Goal: Task Accomplishment & Management: Manage account settings

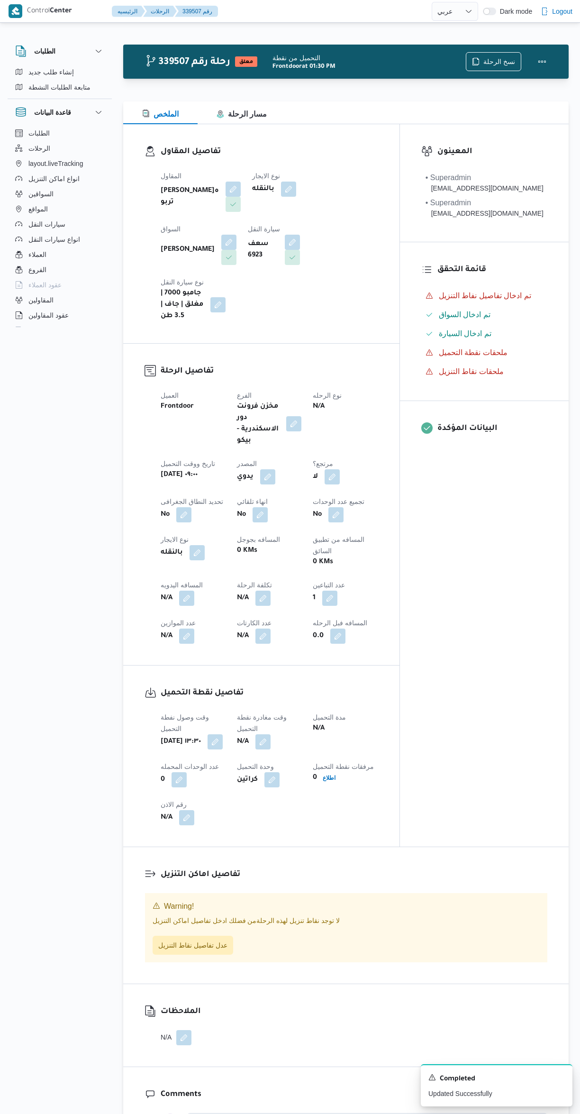
select select "ar"
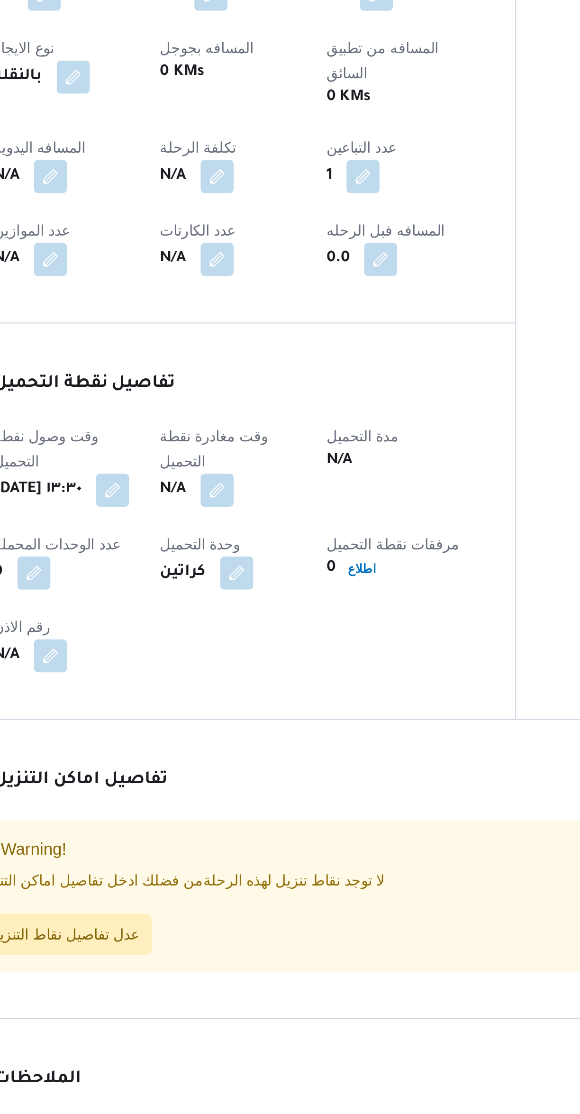
select select "ar"
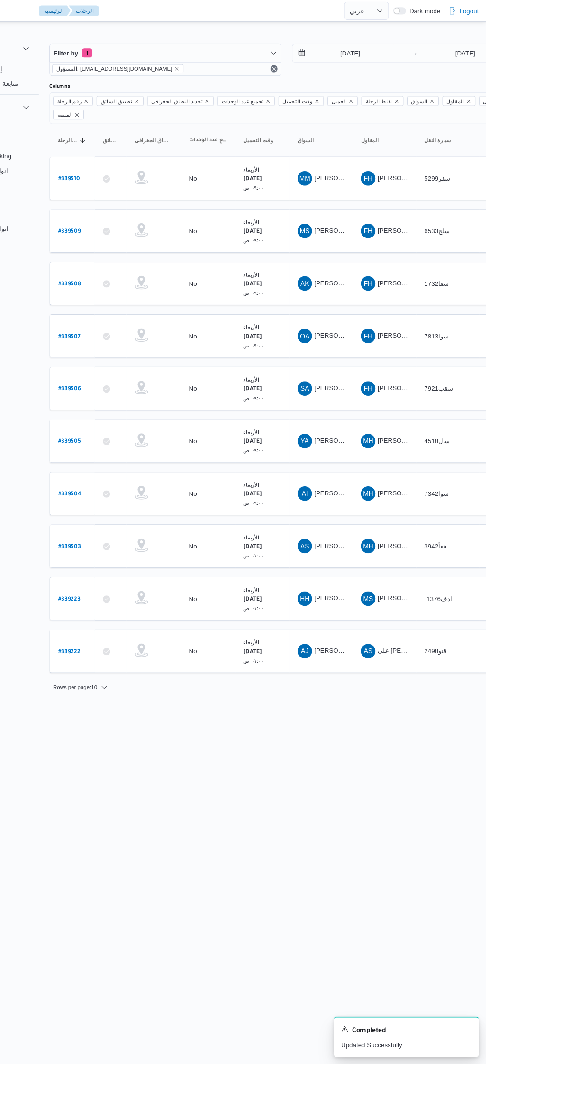
click at [153, 239] on b "# 339509" at bounding box center [144, 242] width 24 height 7
select select "ar"
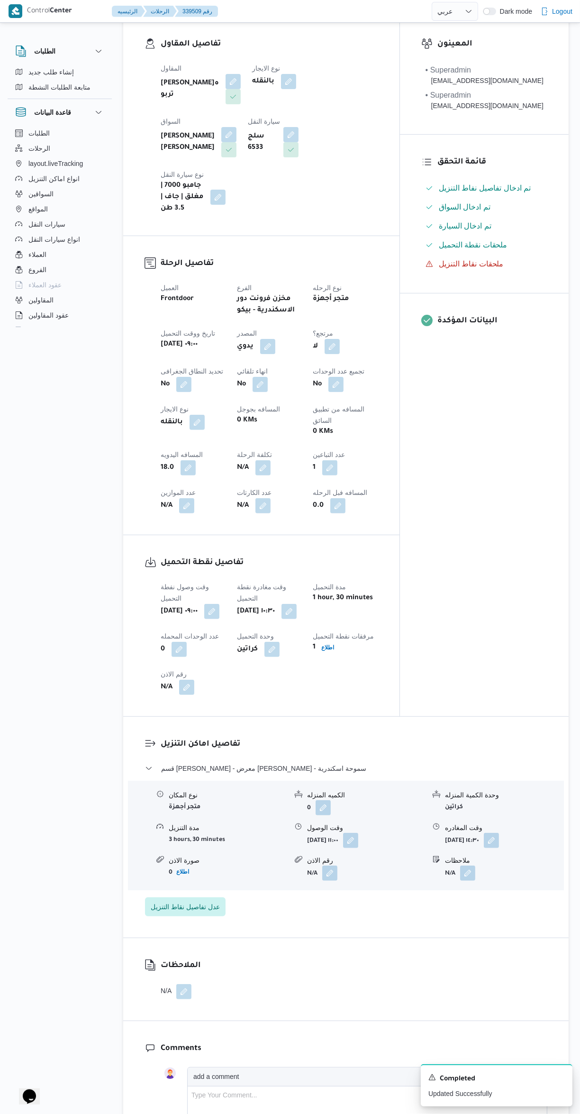
scroll to position [159, 0]
click at [468, 864] on button "button" at bounding box center [467, 871] width 15 height 15
click at [429, 880] on input "ملاحظات" at bounding box center [443, 879] width 94 height 19
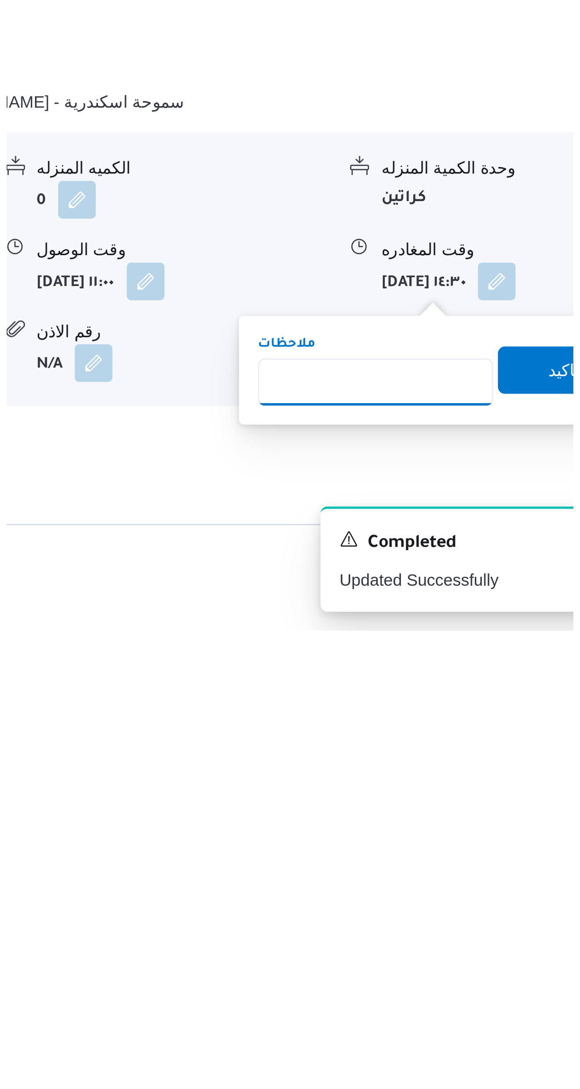
scroll to position [23, 0]
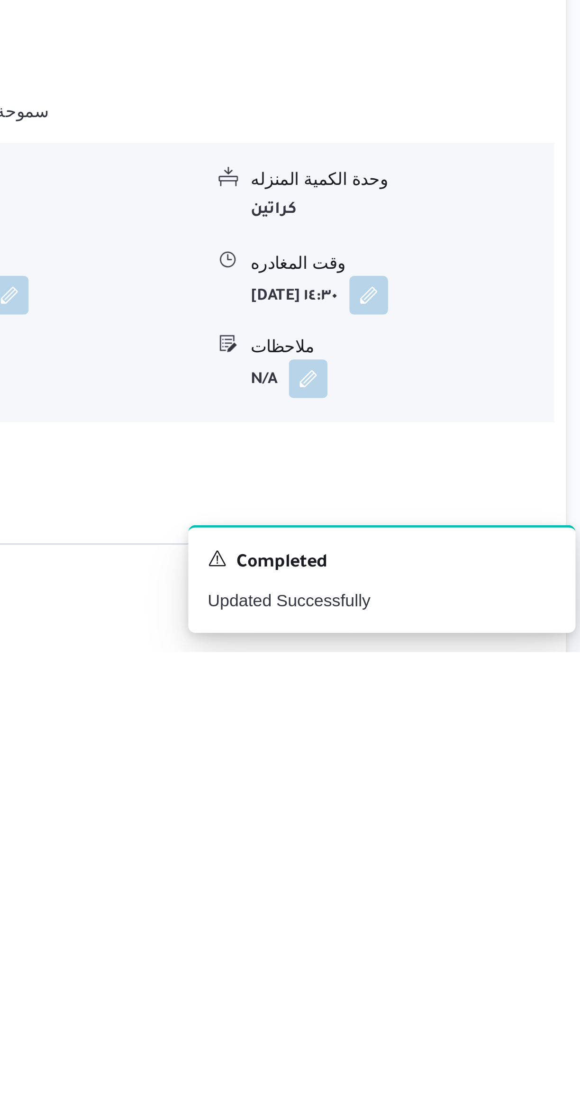
click at [499, 967] on button "button" at bounding box center [491, 974] width 15 height 15
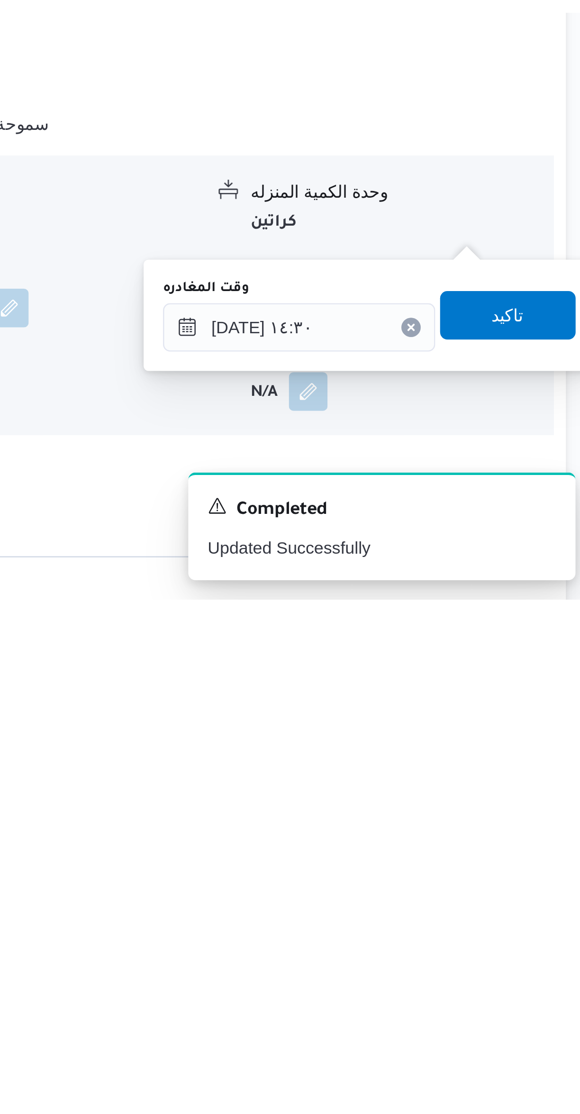
scroll to position [24, 0]
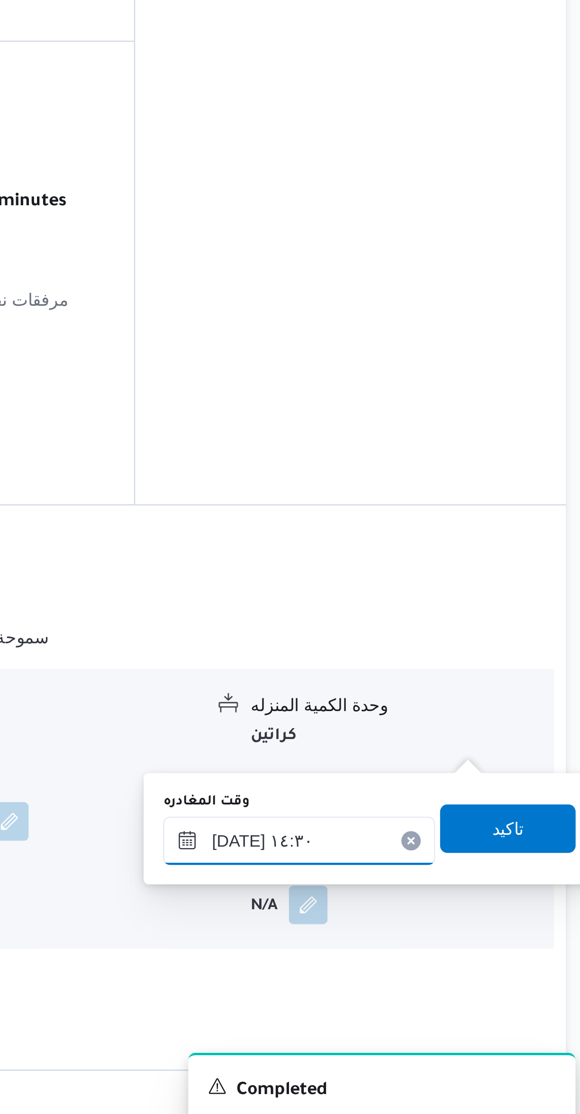
click at [474, 984] on input "[DATE] ١٤:٣٠" at bounding box center [464, 981] width 107 height 19
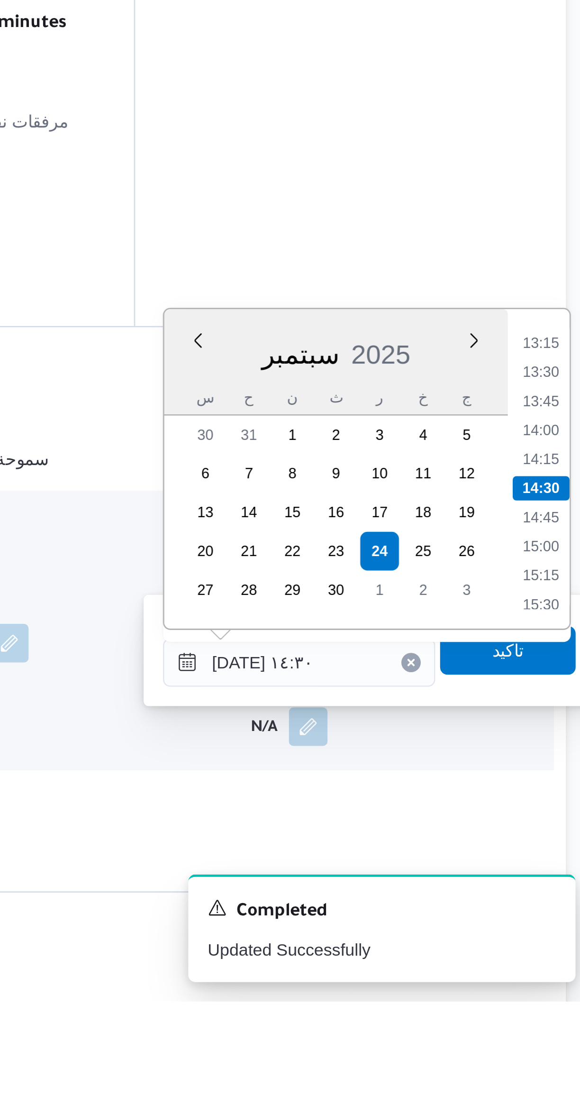
click at [558, 855] on li "13:15" at bounding box center [560, 856] width 22 height 9
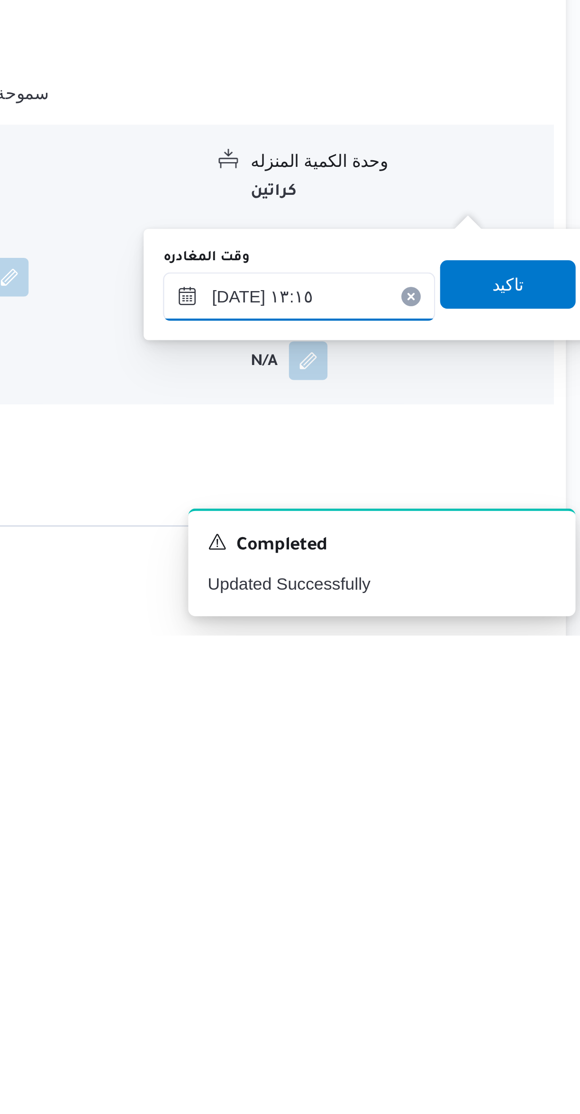
click at [476, 980] on input "[DATE] ١٣:١٥" at bounding box center [464, 981] width 107 height 19
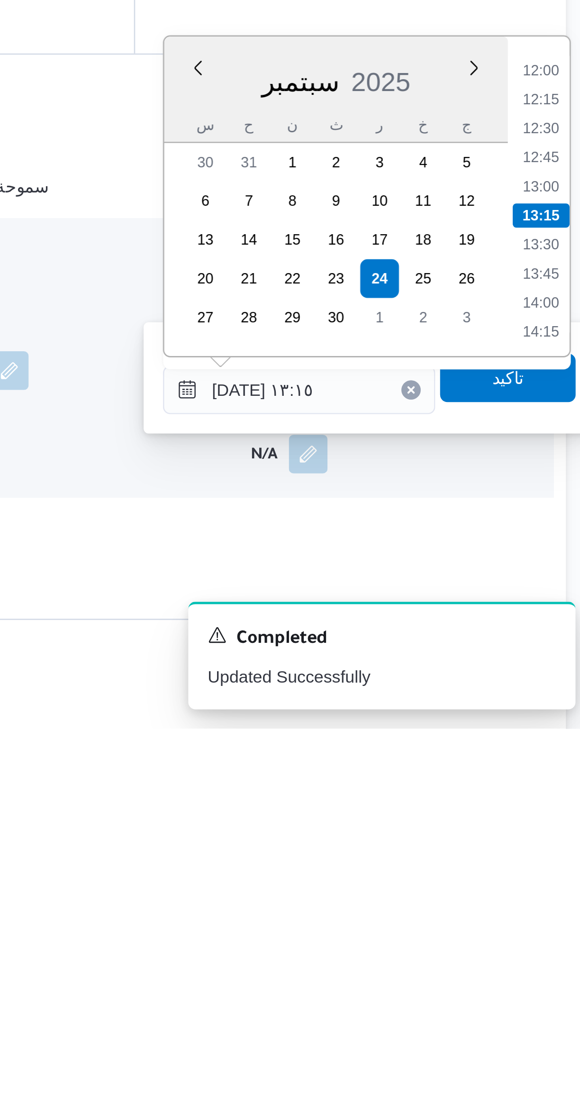
click at [557, 882] on li "12:30" at bounding box center [560, 878] width 22 height 9
type input "[DATE] ١٢:٣٠"
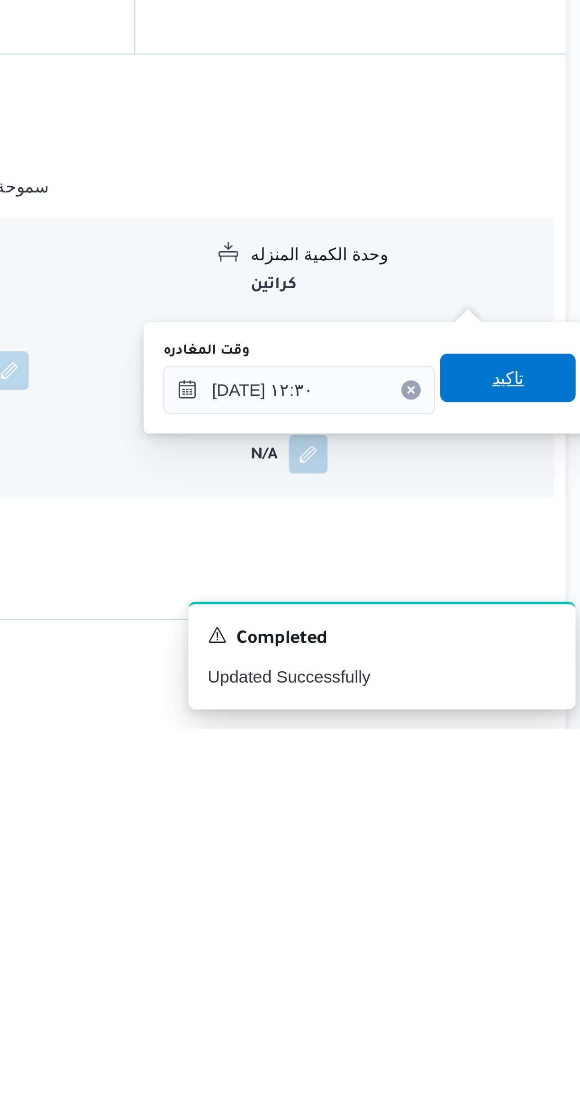
click at [540, 981] on span "تاكيد" at bounding box center [546, 976] width 12 height 11
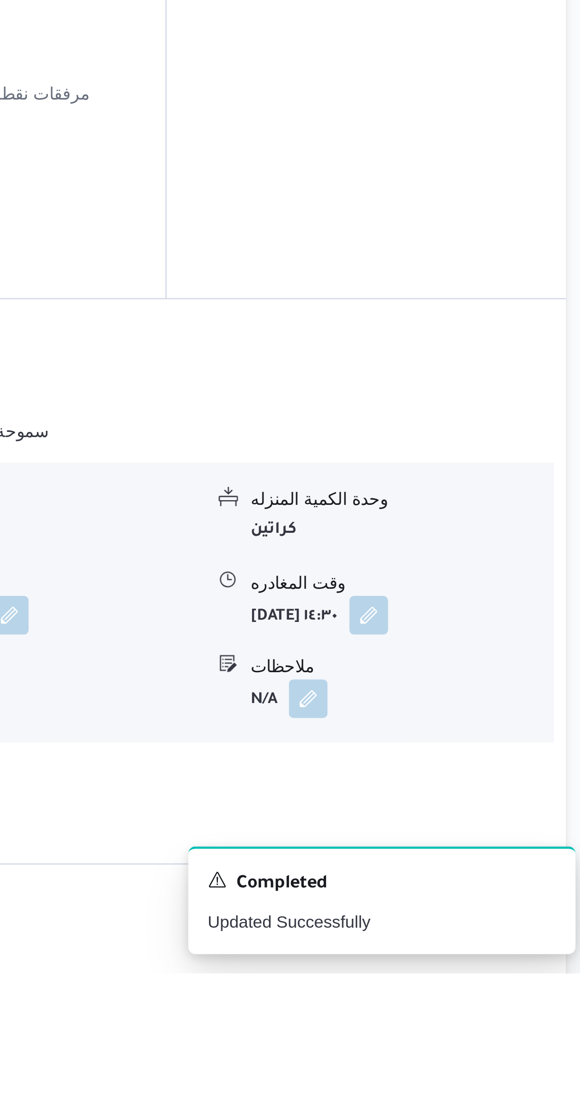
scroll to position [23, 0]
click at [470, 1000] on button "button" at bounding box center [467, 1007] width 15 height 15
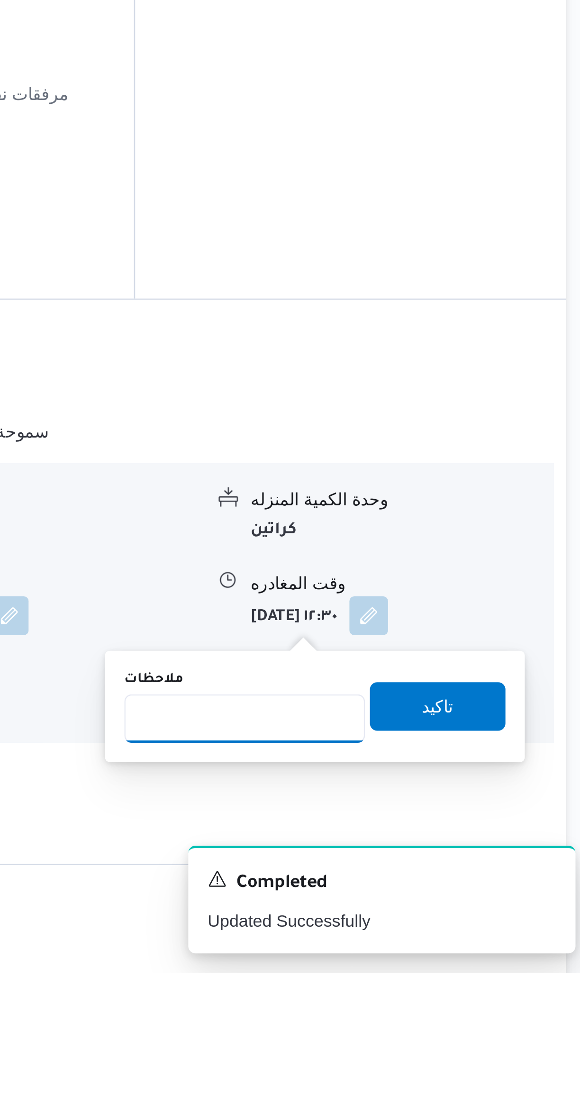
click at [450, 1013] on input "ملاحظات" at bounding box center [443, 1014] width 94 height 19
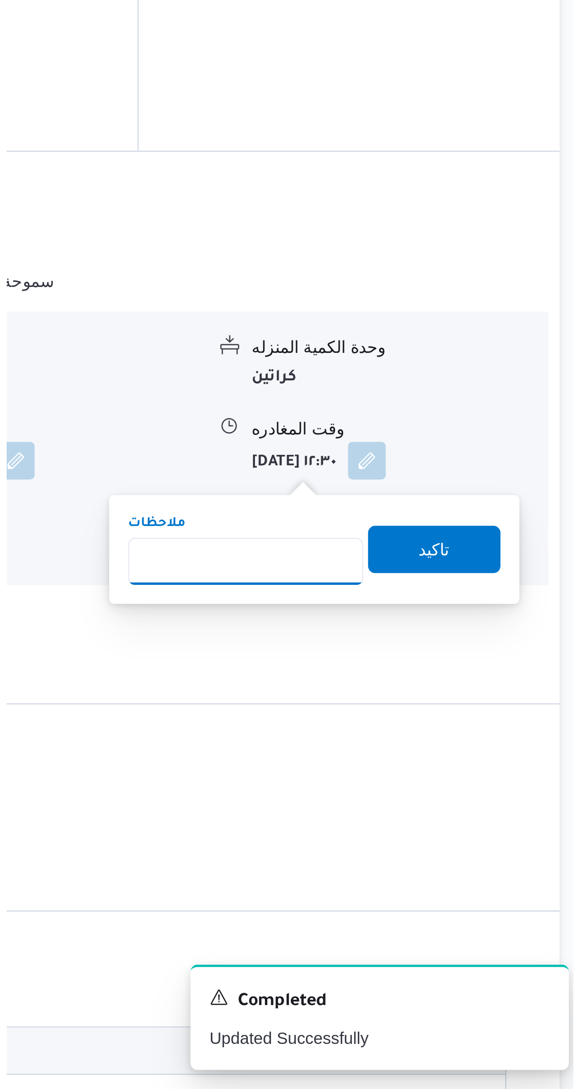
scroll to position [135, 0]
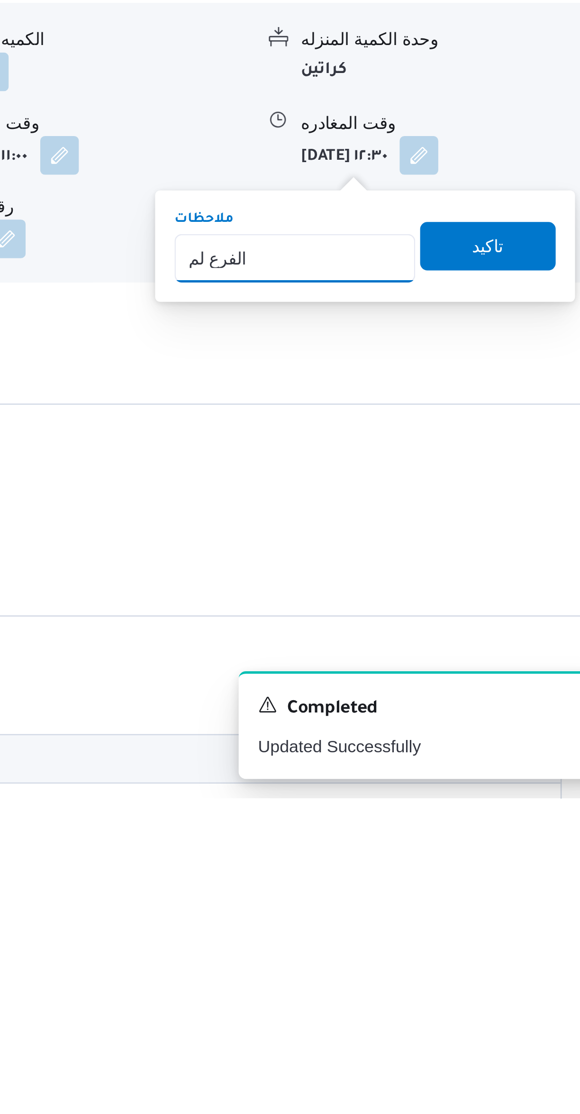
type input "الفرع لم يسلم"
click at [516, 903] on span "تاكيد" at bounding box center [518, 898] width 53 height 19
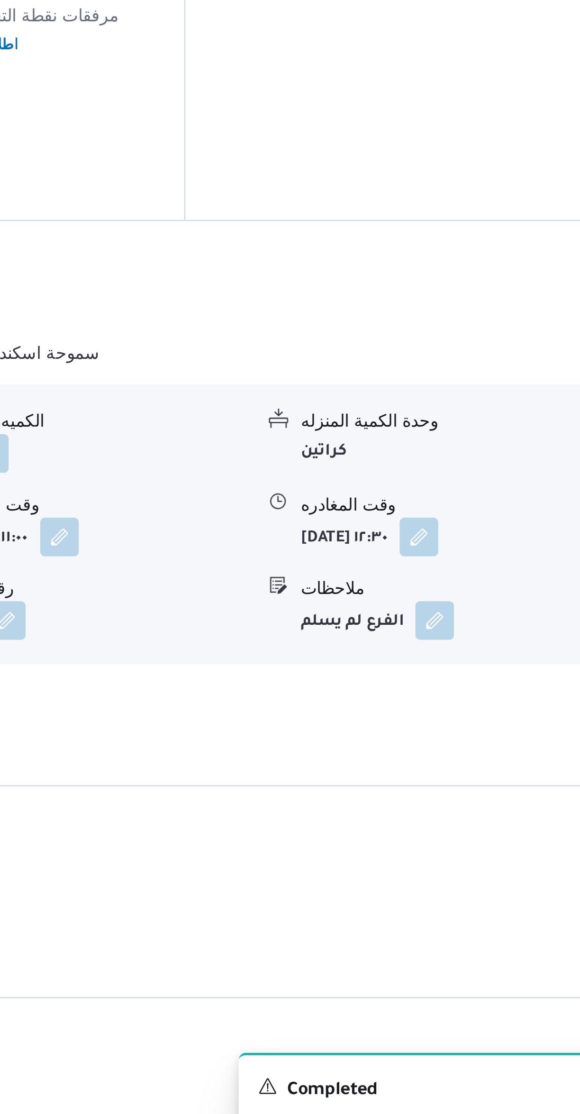
scroll to position [138, 0]
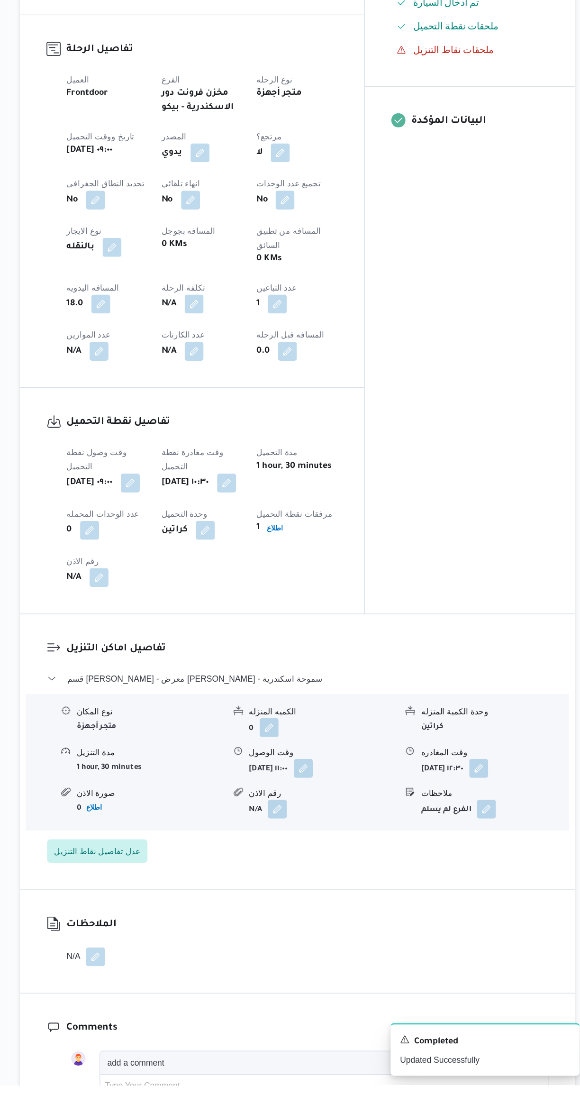
click at [183, 1004] on button "button" at bounding box center [183, 1011] width 15 height 15
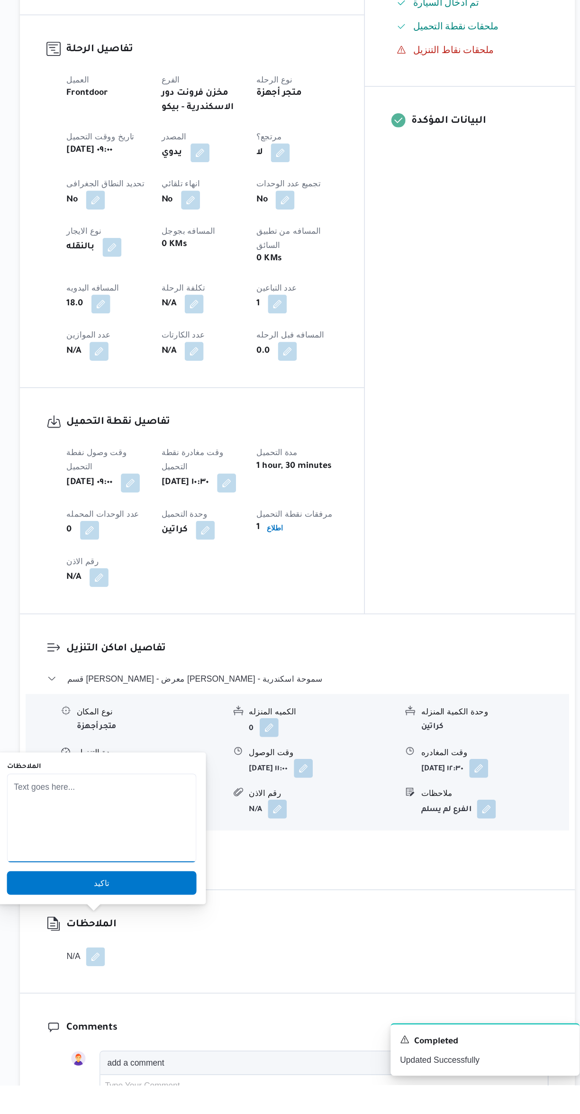
click at [210, 897] on textarea "الملاحظات" at bounding box center [189, 899] width 152 height 71
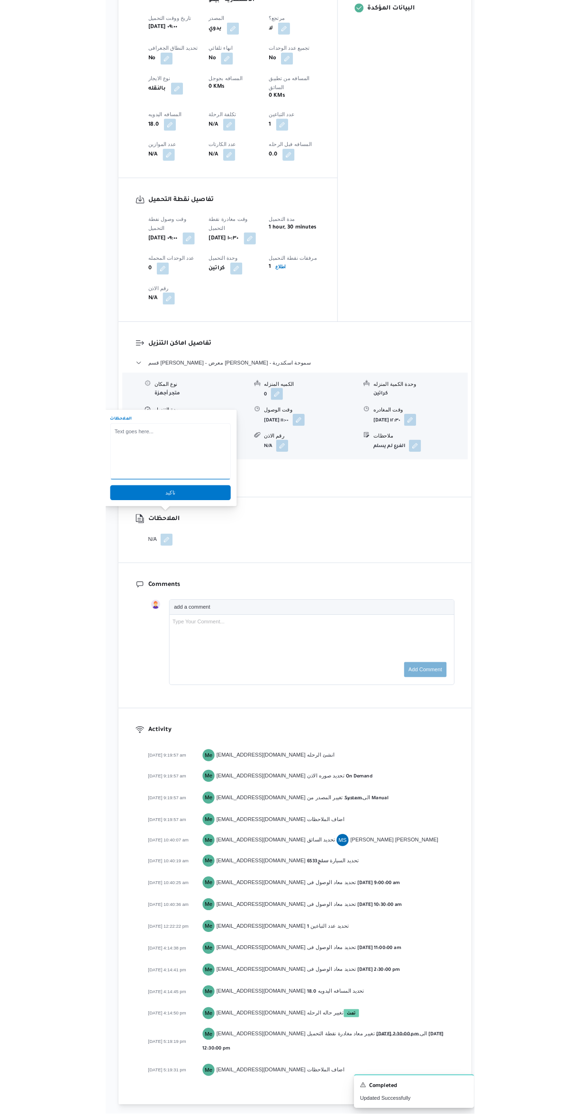
scroll to position [118, 0]
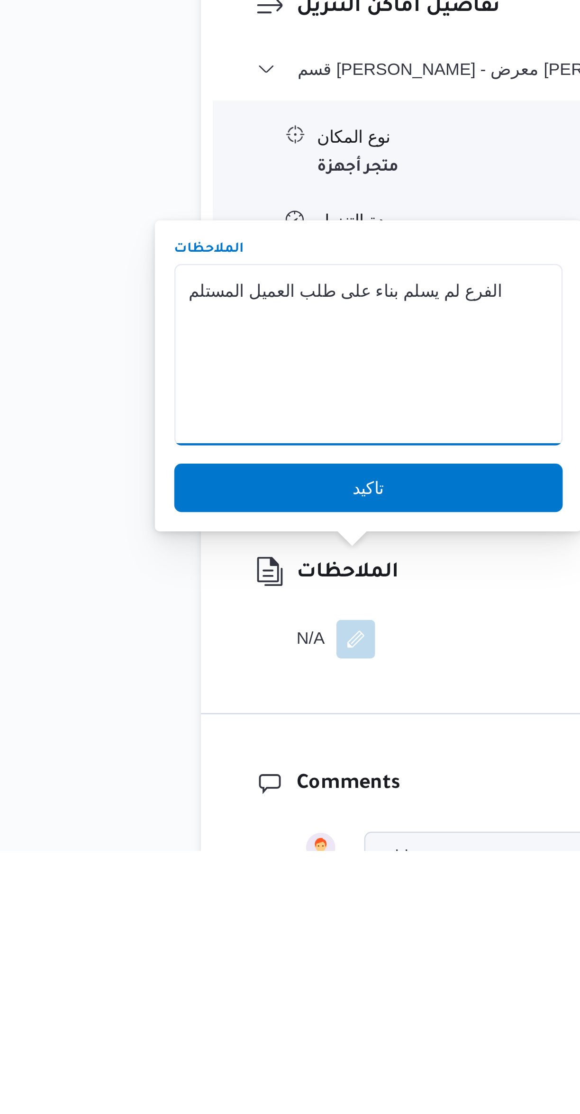
type textarea "الفرع لم يسلم بناء على طلب العميل المستلم"
click at [220, 971] on span "تاكيد" at bounding box center [189, 972] width 152 height 19
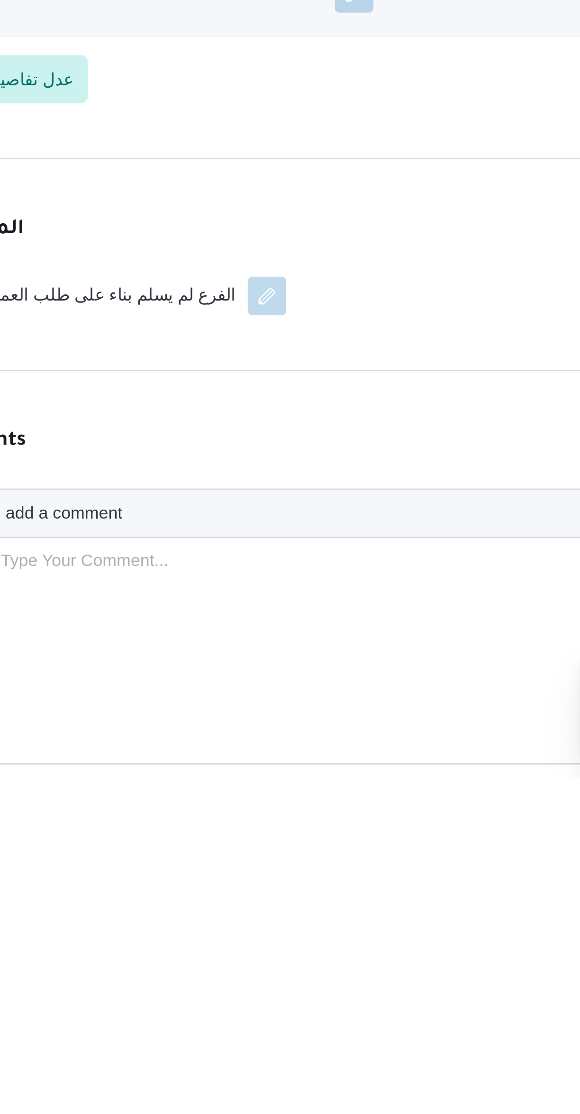
scroll to position [223, 0]
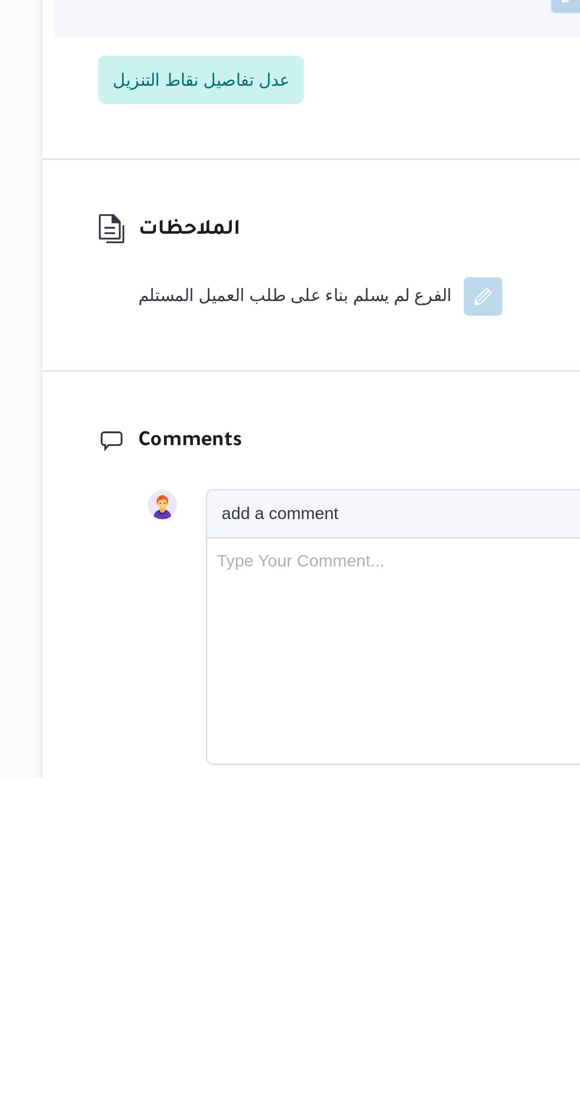
click at [288, 918] on button "button" at bounding box center [295, 925] width 15 height 15
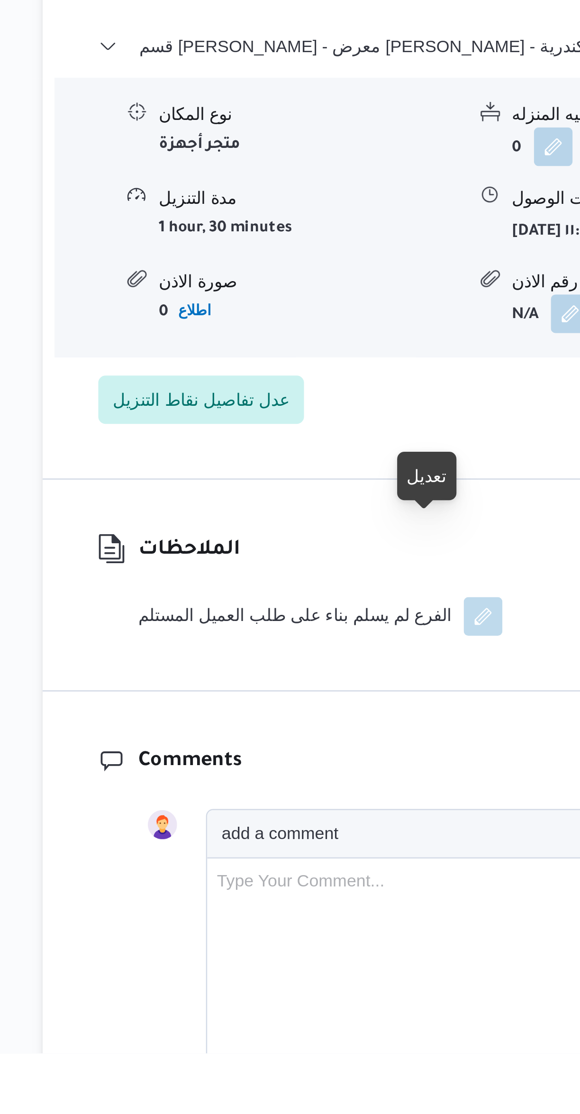
scroll to position [206, 0]
click at [288, 936] on button "button" at bounding box center [295, 943] width 15 height 15
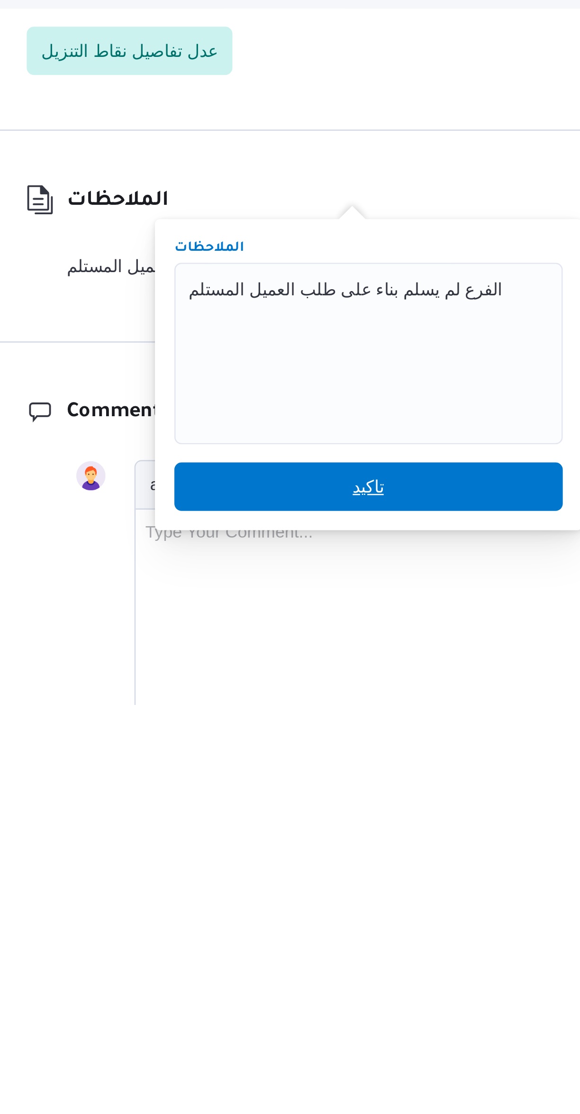
click at [294, 1035] on span "تاكيد" at bounding box center [279, 1028] width 152 height 19
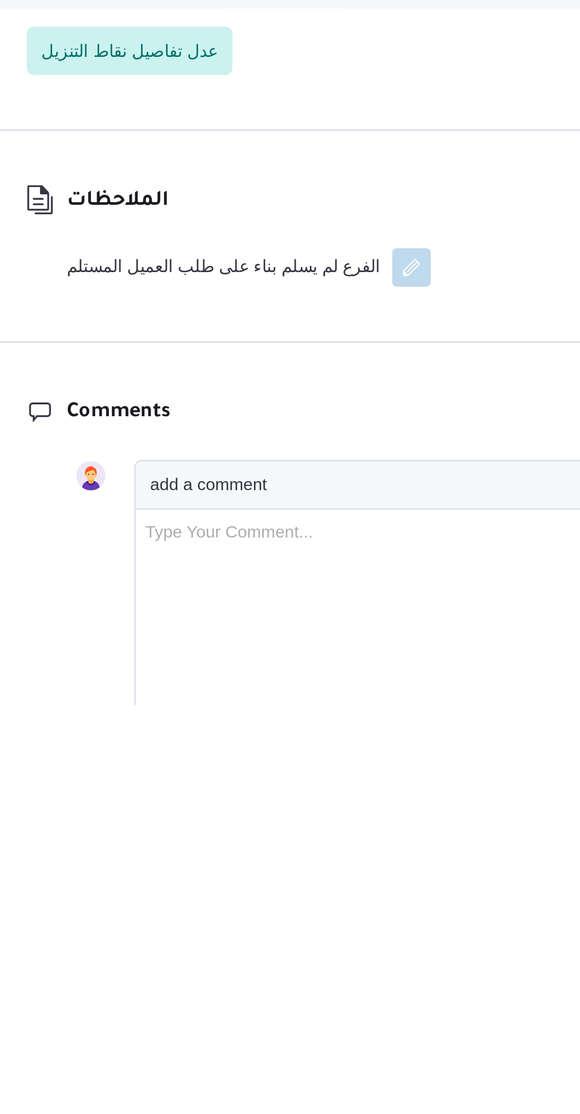
scroll to position [209, 0]
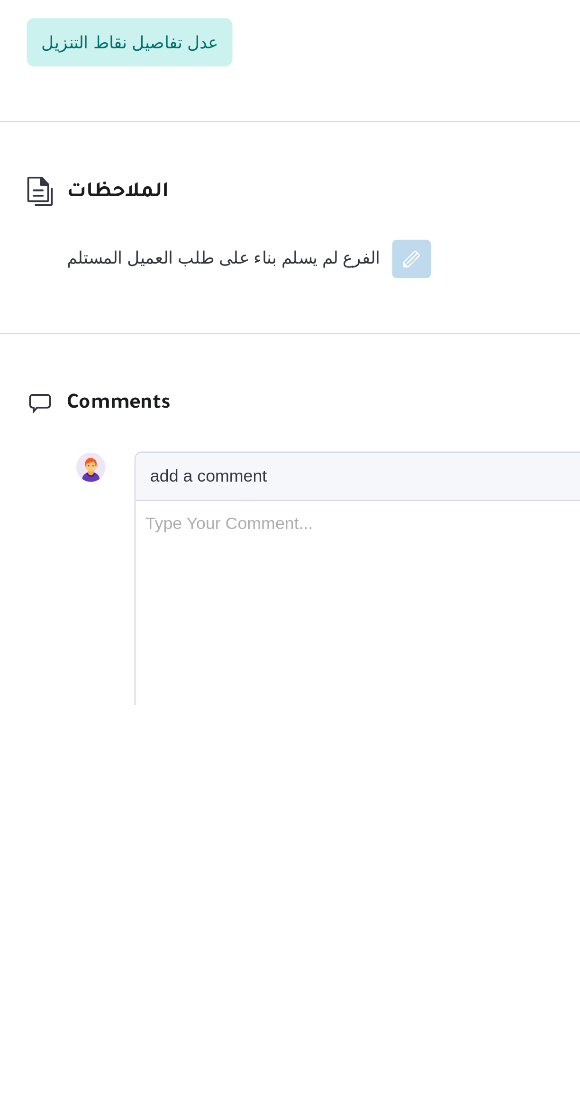
click at [325, 969] on div "Comments add a comment Type Your Comment... Add comment" at bounding box center [346, 1060] width 446 height 183
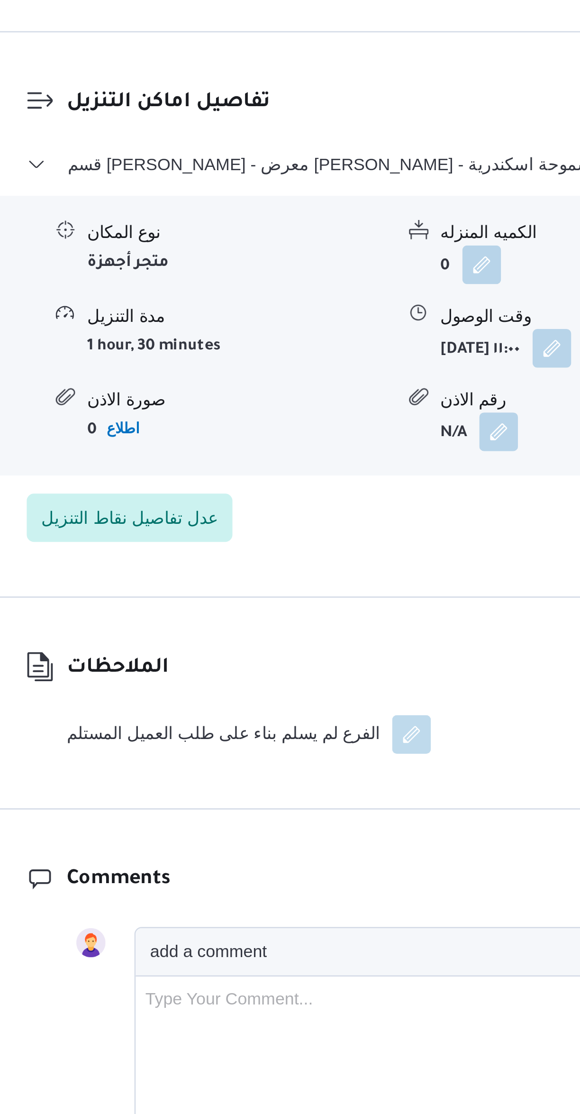
select select "ar"
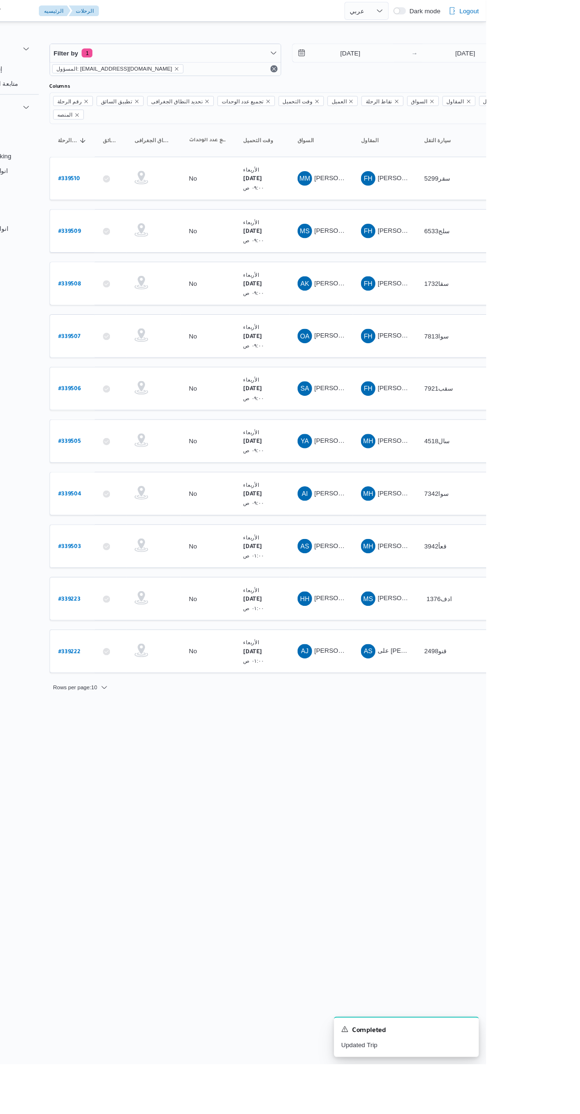
click at [147, 294] on b "# 339508" at bounding box center [144, 297] width 24 height 7
select select "ar"
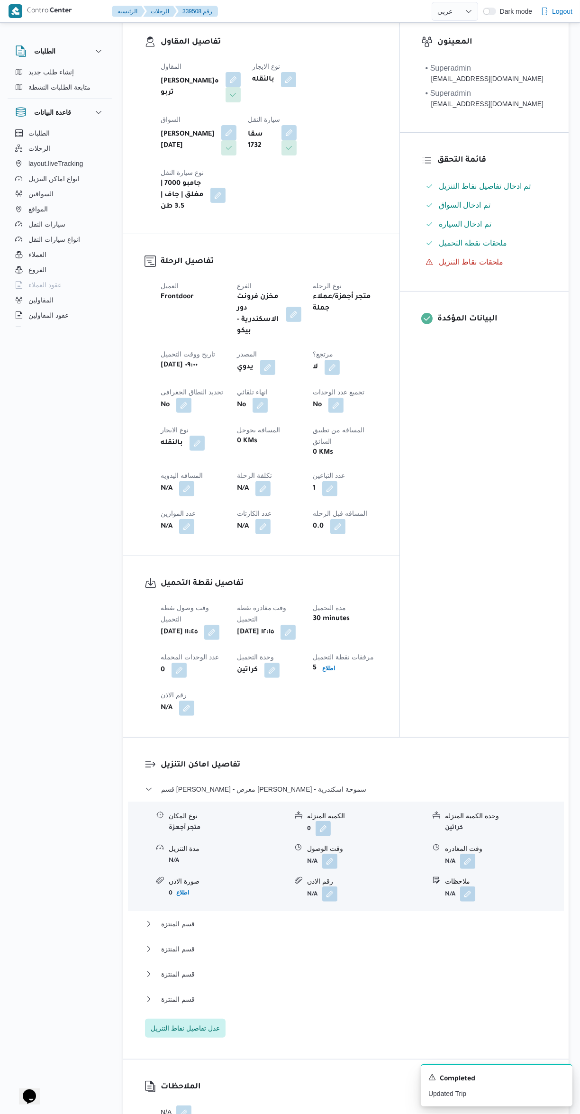
scroll to position [200, 0]
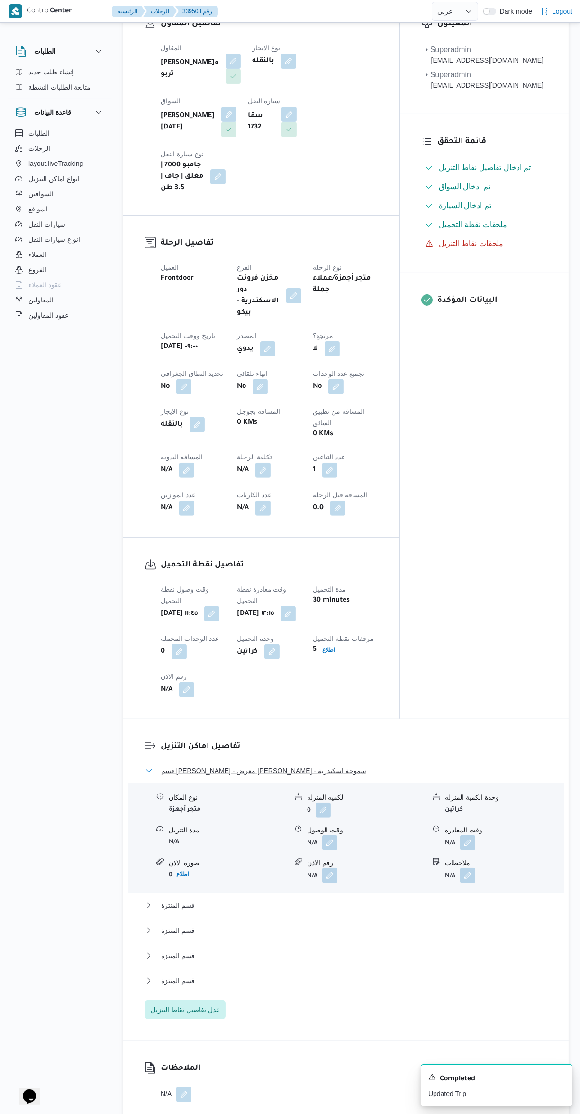
click at [364, 765] on button "قسم [PERSON_NAME] - معرض [PERSON_NAME] - سموحة اسكندرية" at bounding box center [346, 770] width 403 height 11
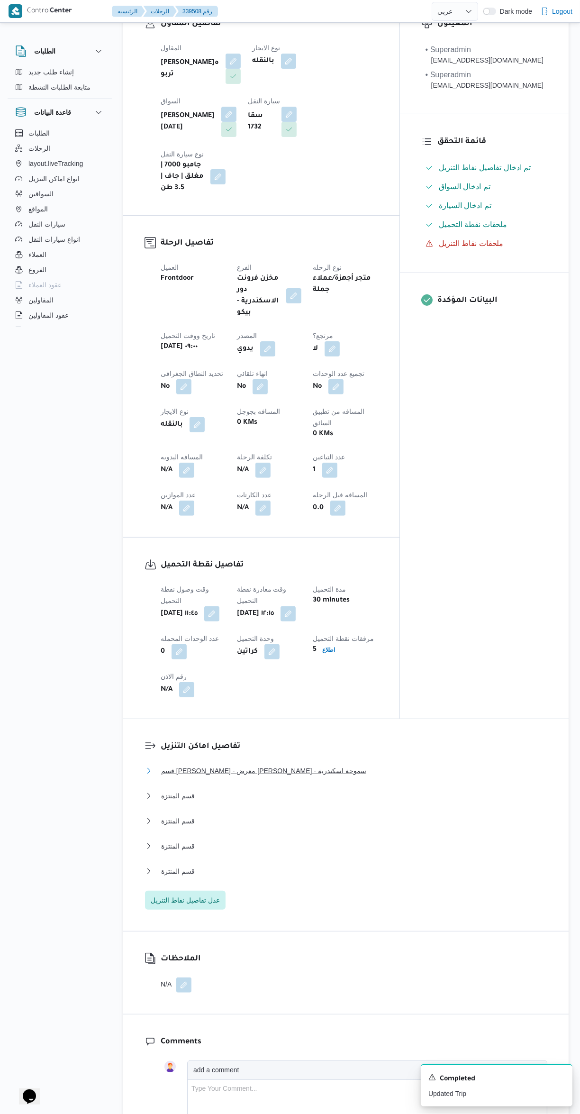
click at [385, 765] on button "قسم [PERSON_NAME] - معرض [PERSON_NAME] - سموحة اسكندرية" at bounding box center [346, 770] width 403 height 11
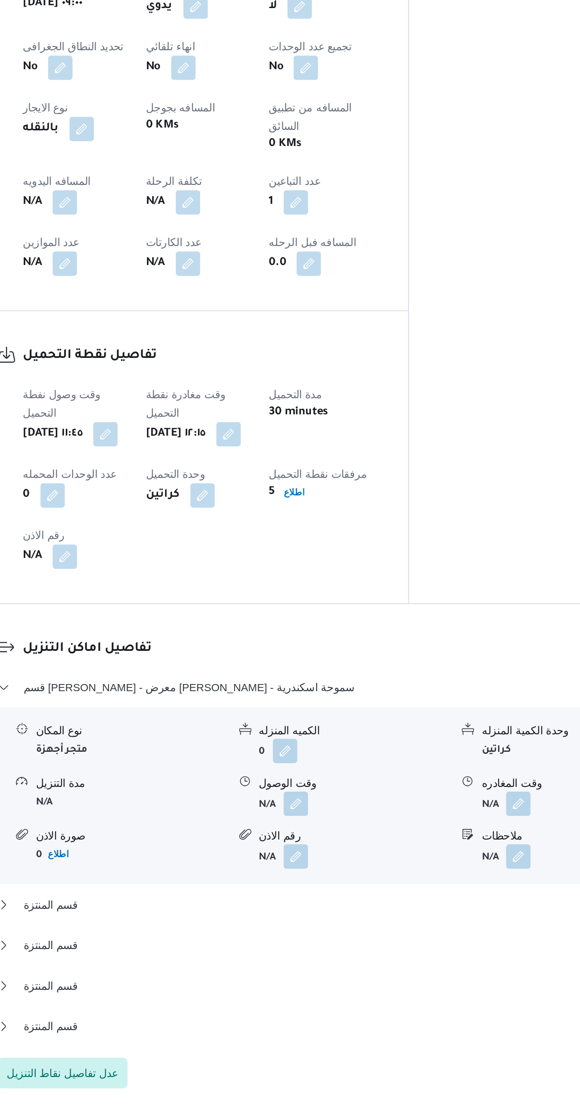
scroll to position [211, 0]
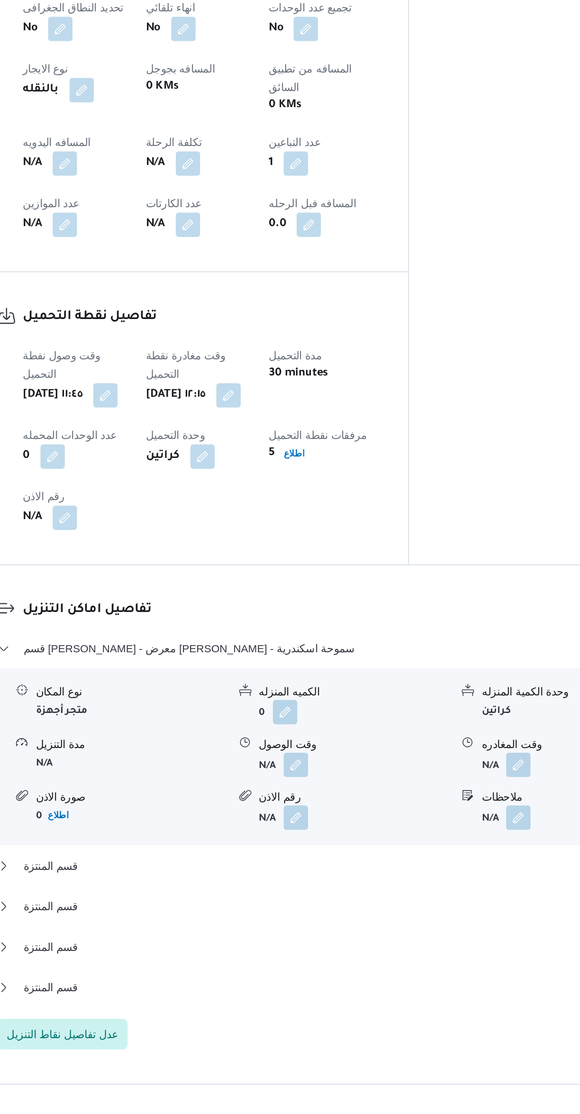
click at [468, 857] on button "button" at bounding box center [467, 864] width 15 height 15
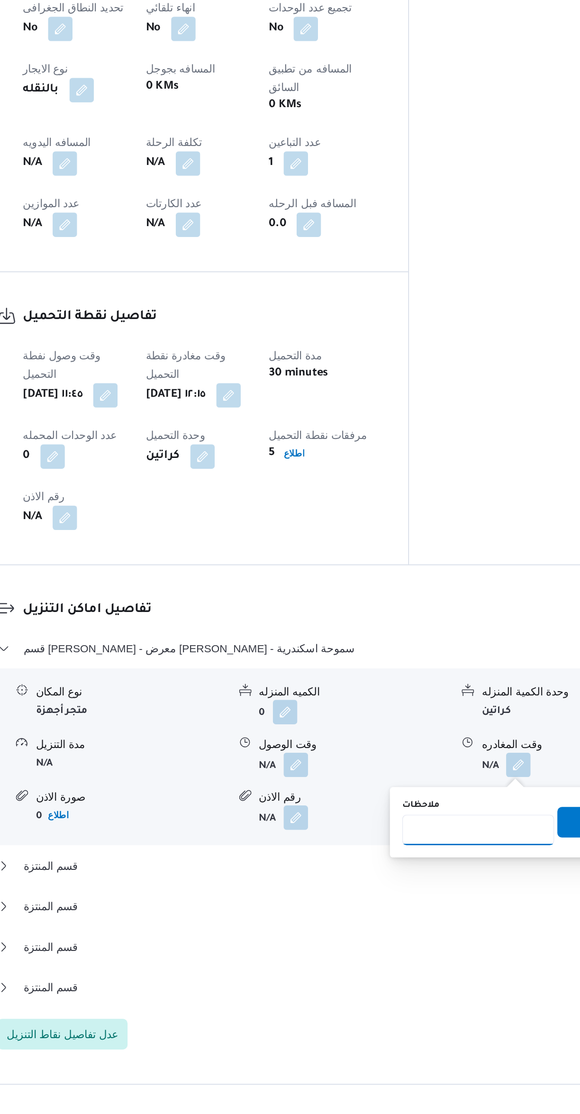
click at [419, 869] on input "ملاحظات" at bounding box center [443, 872] width 94 height 19
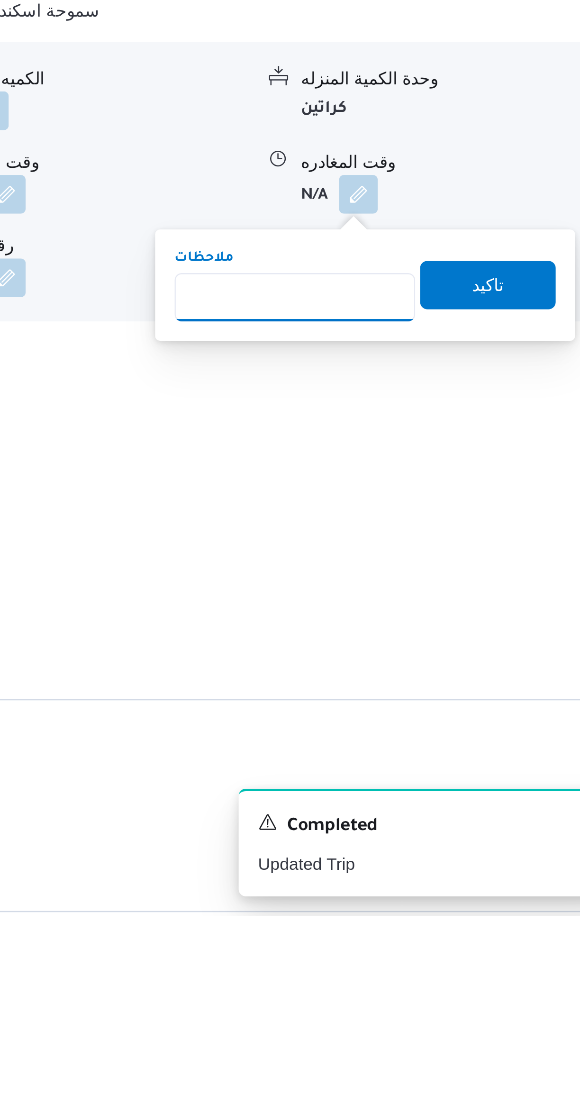
type input "الفرع لم يسلم بناء على طلب العميل المستلم"
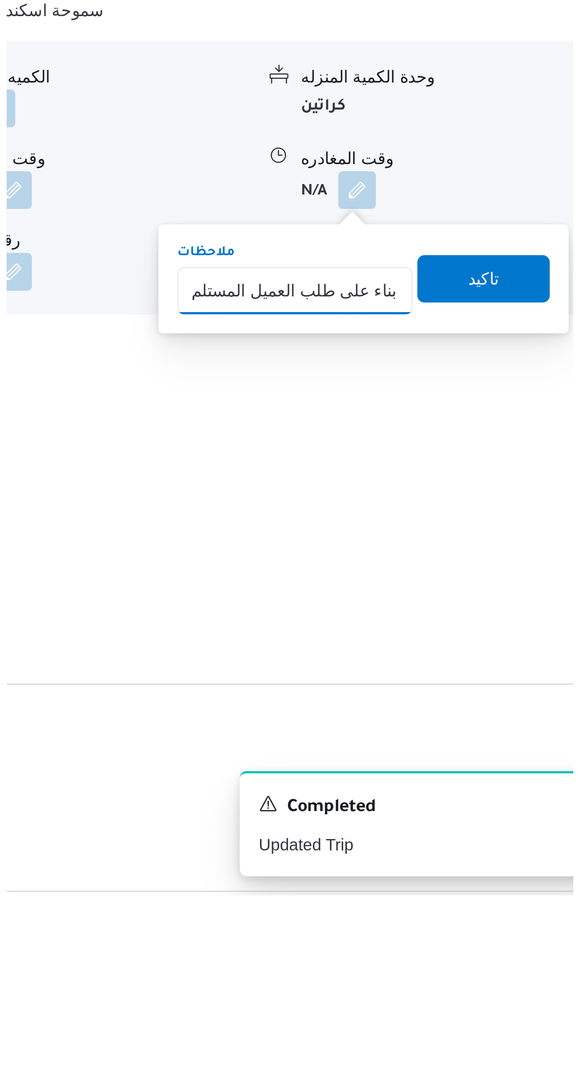
scroll to position [0, 28]
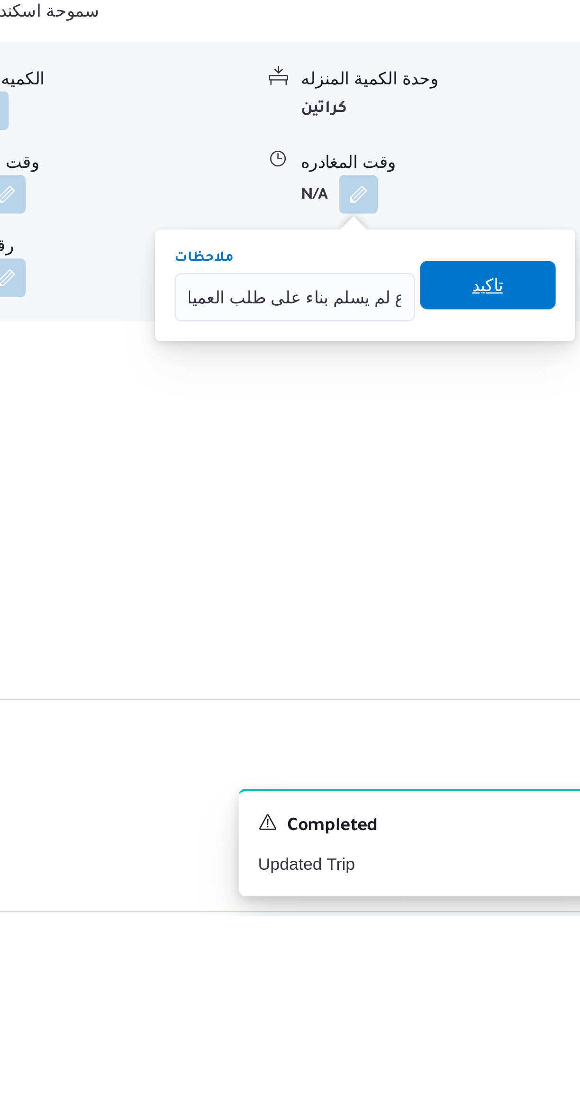
click at [521, 869] on span "تاكيد" at bounding box center [518, 867] width 53 height 19
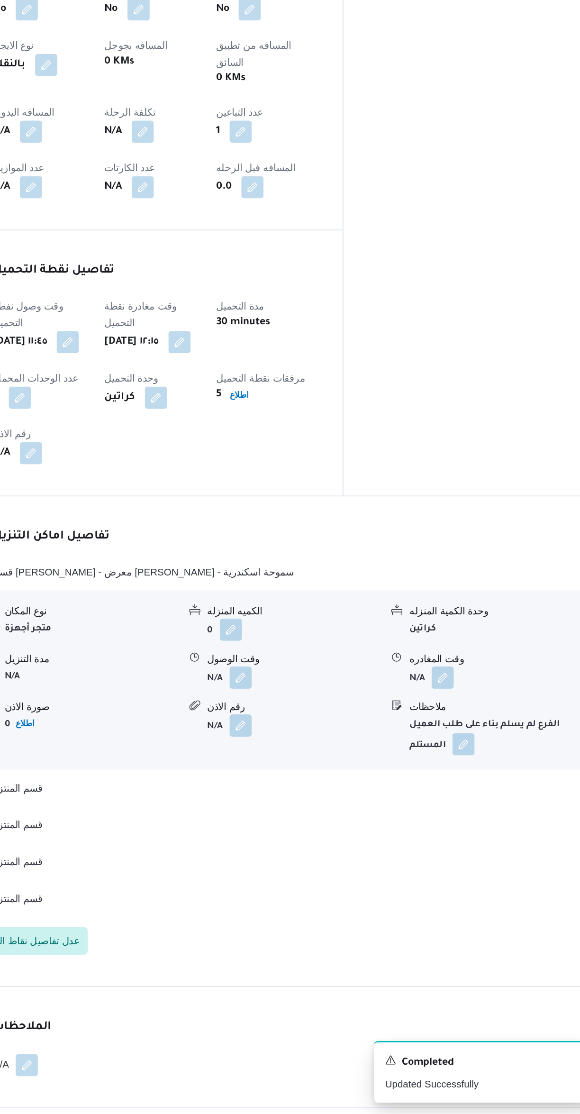
scroll to position [227, 0]
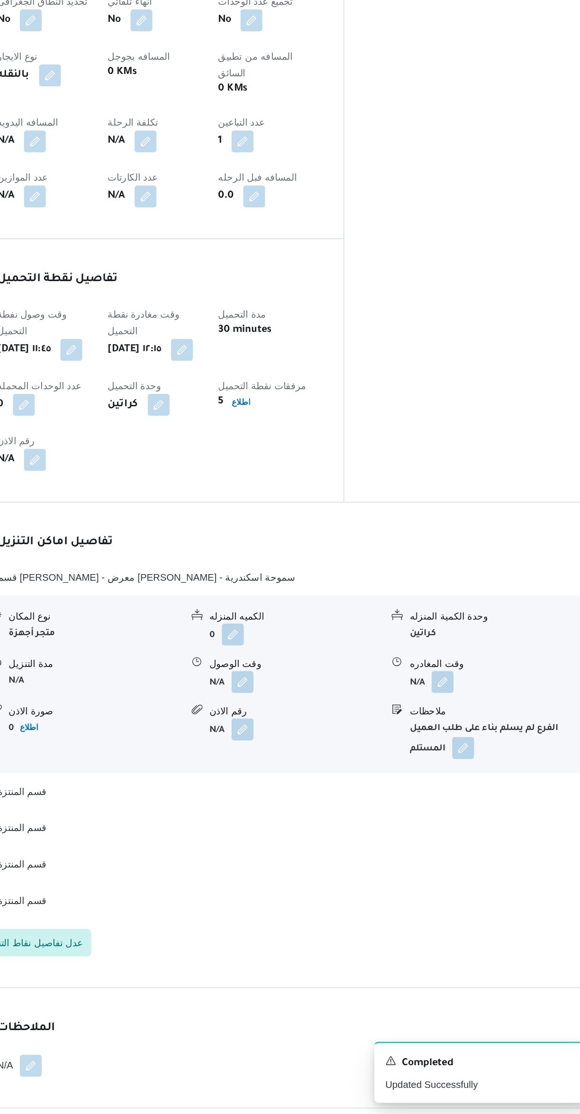
click at [331, 809] on button "button" at bounding box center [329, 816] width 15 height 15
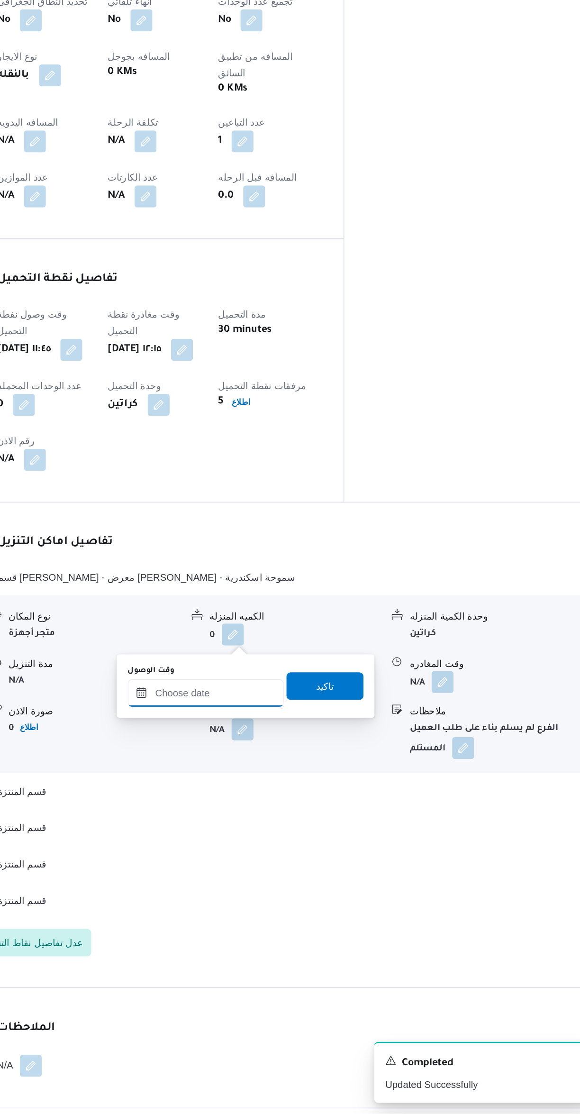
click at [307, 825] on input "وقت الوصول" at bounding box center [305, 824] width 108 height 19
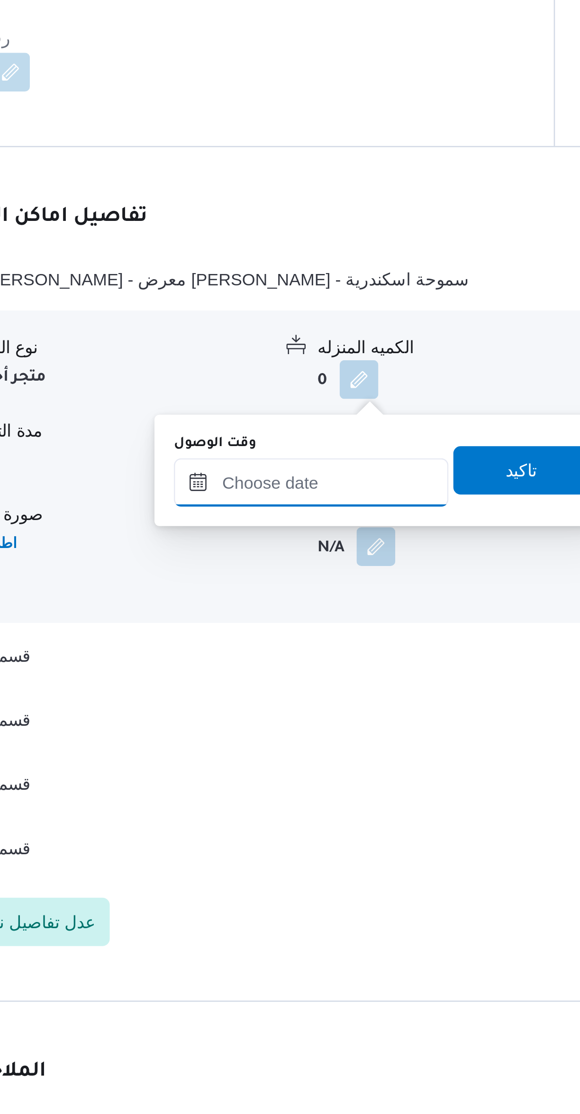
click at [309, 820] on input "وقت الوصول" at bounding box center [305, 824] width 108 height 19
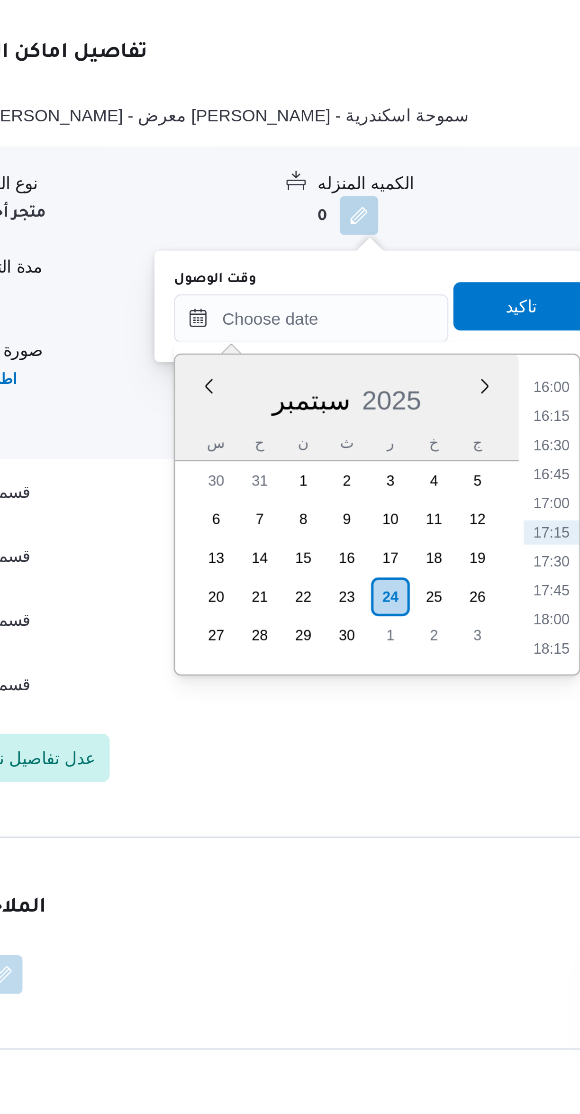
click at [398, 851] on li "16:00" at bounding box center [399, 850] width 22 height 9
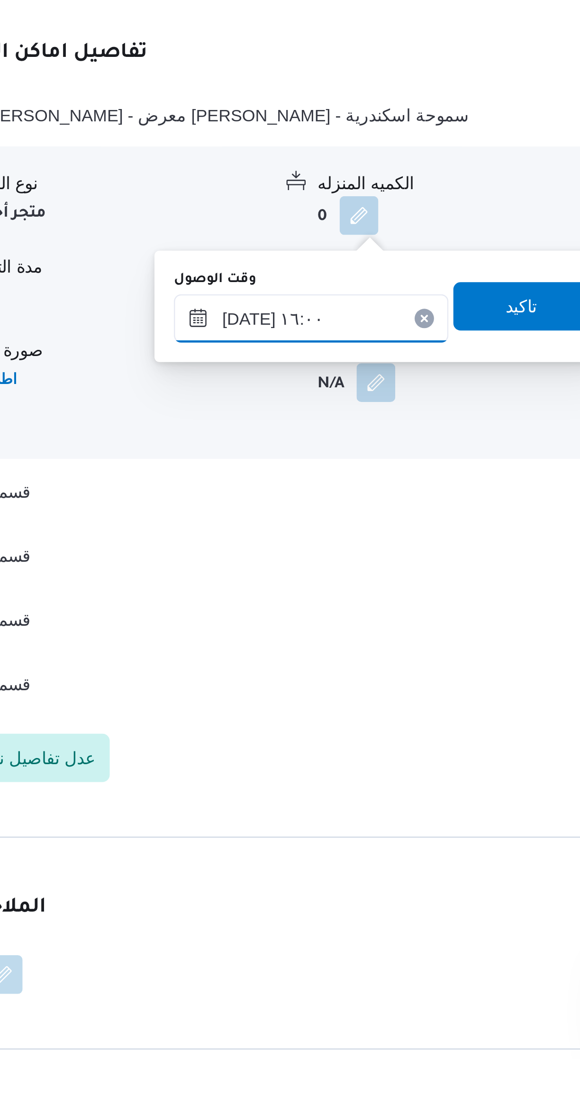
click at [319, 819] on input "[DATE] ١٦:٠٠" at bounding box center [305, 824] width 108 height 19
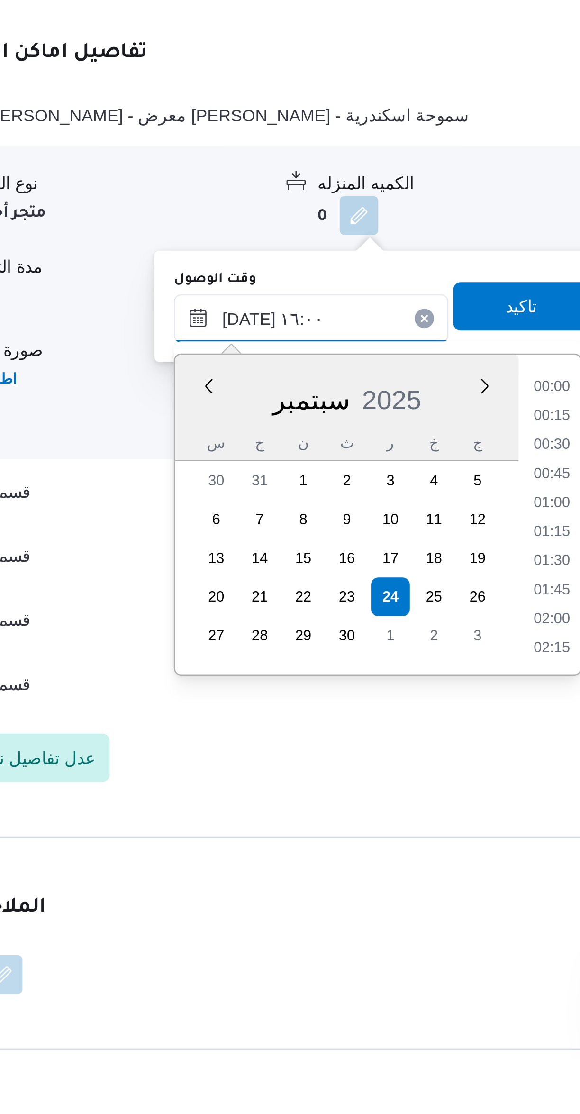
scroll to position [670, 0]
click at [394, 860] on li "15:00" at bounding box center [399, 862] width 22 height 9
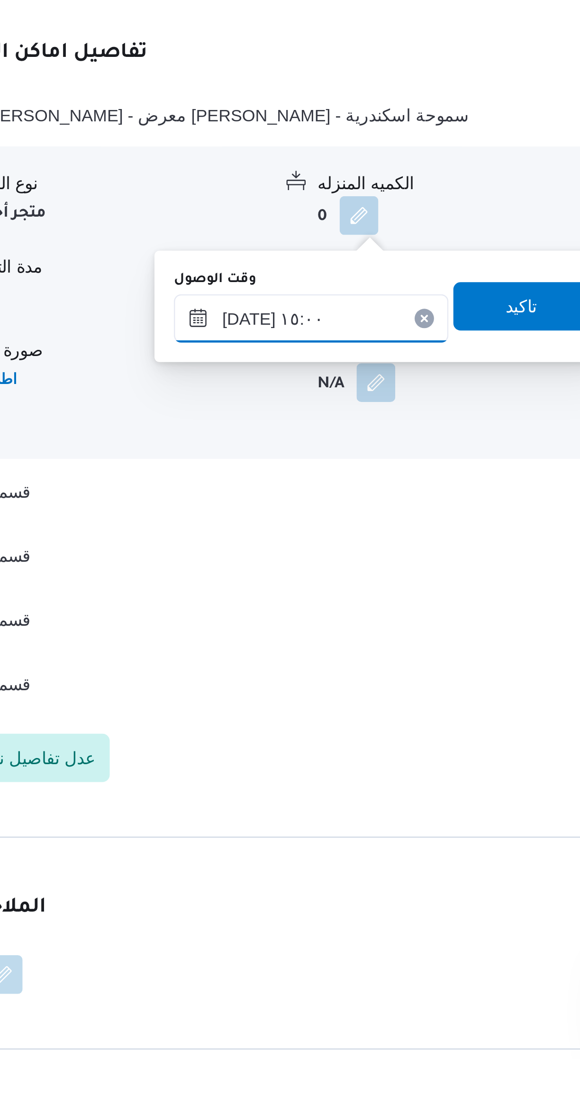
click at [317, 819] on input "[DATE] ١٥:٠٠" at bounding box center [305, 824] width 108 height 19
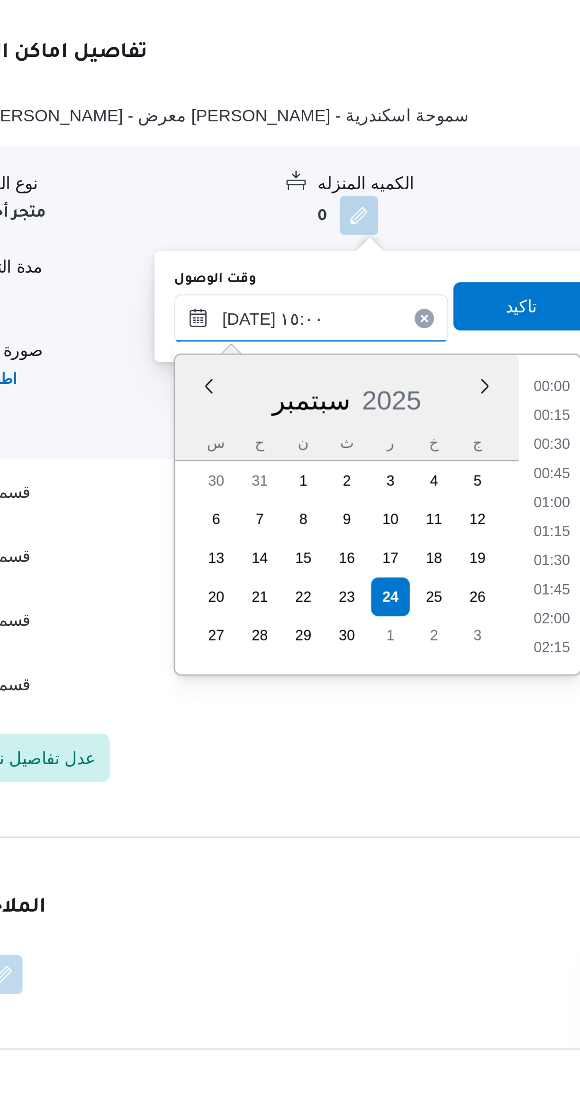
scroll to position [625, 0]
click at [395, 850] on li "13:45" at bounding box center [399, 851] width 22 height 9
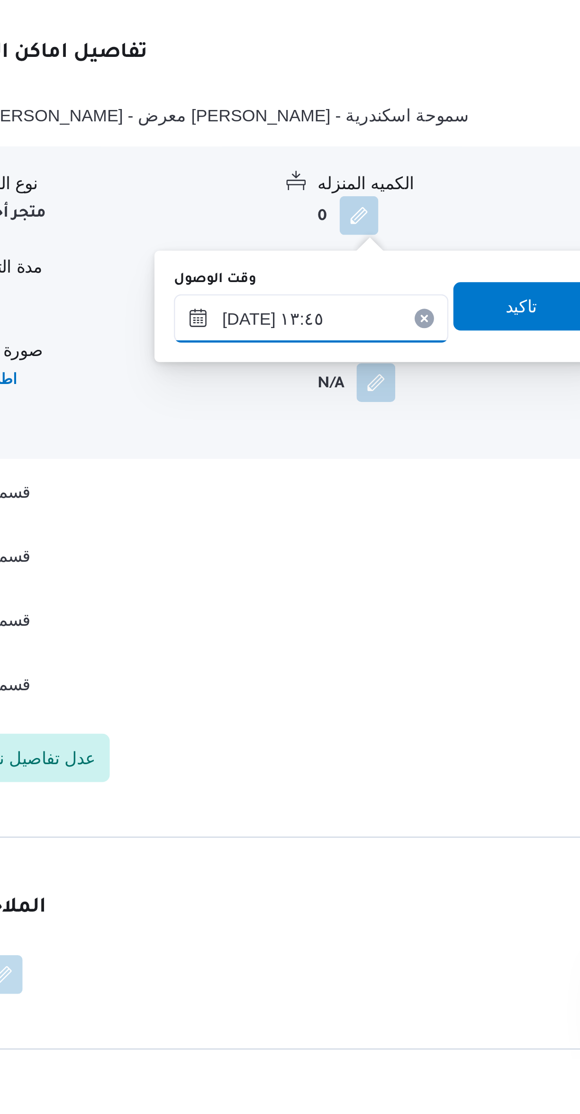
click at [320, 821] on input "[DATE] ١٣:٤٥" at bounding box center [305, 824] width 108 height 19
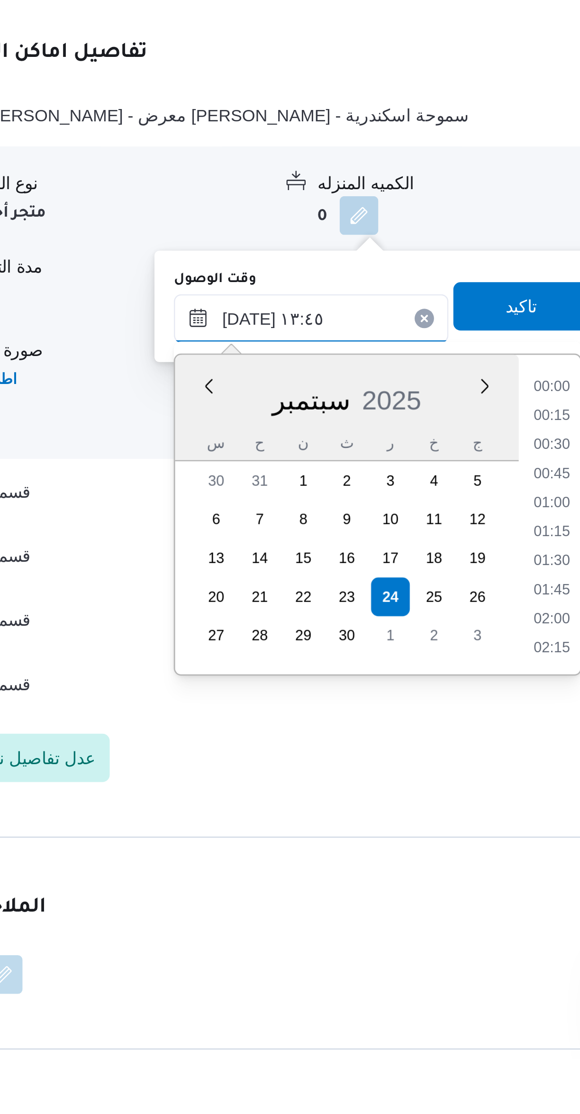
scroll to position [568, 0]
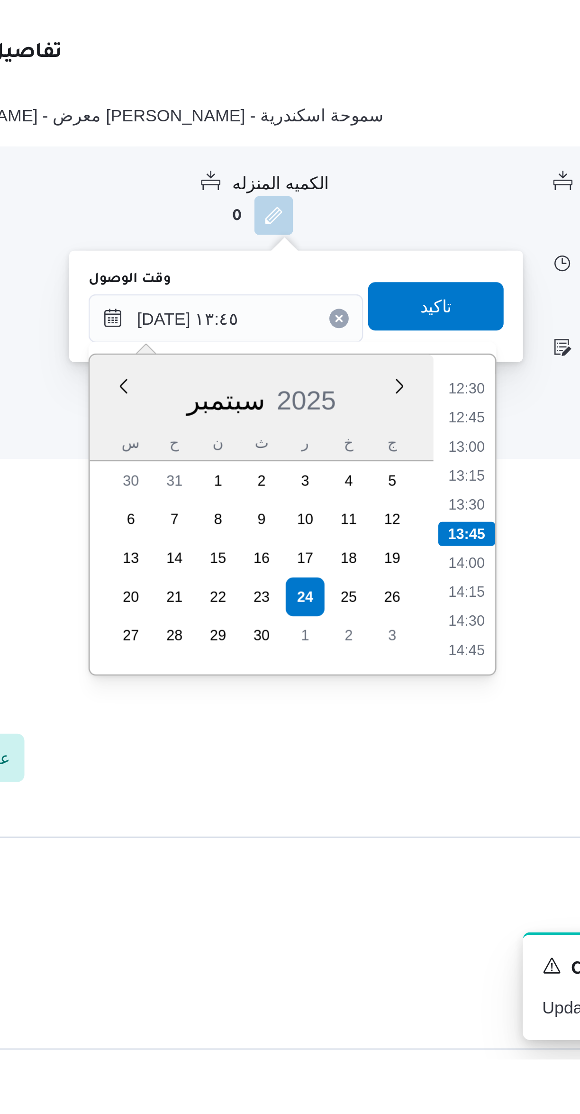
click at [394, 851] on li "12:30" at bounding box center [399, 851] width 22 height 9
type input "[DATE] ١٢:٣٠"
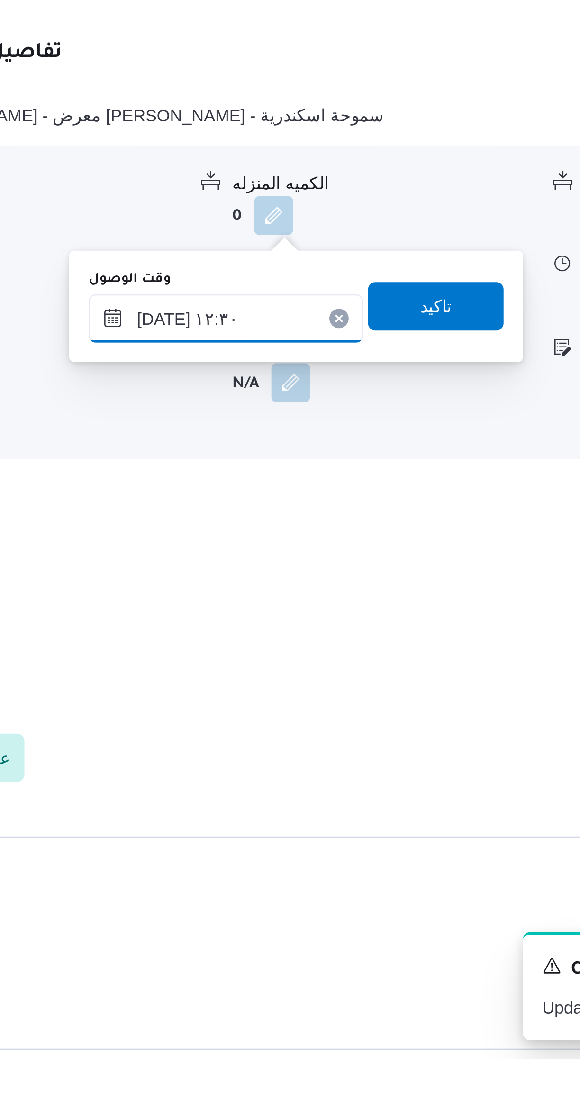
click at [322, 821] on input "[DATE] ١٢:٣٠" at bounding box center [305, 824] width 108 height 19
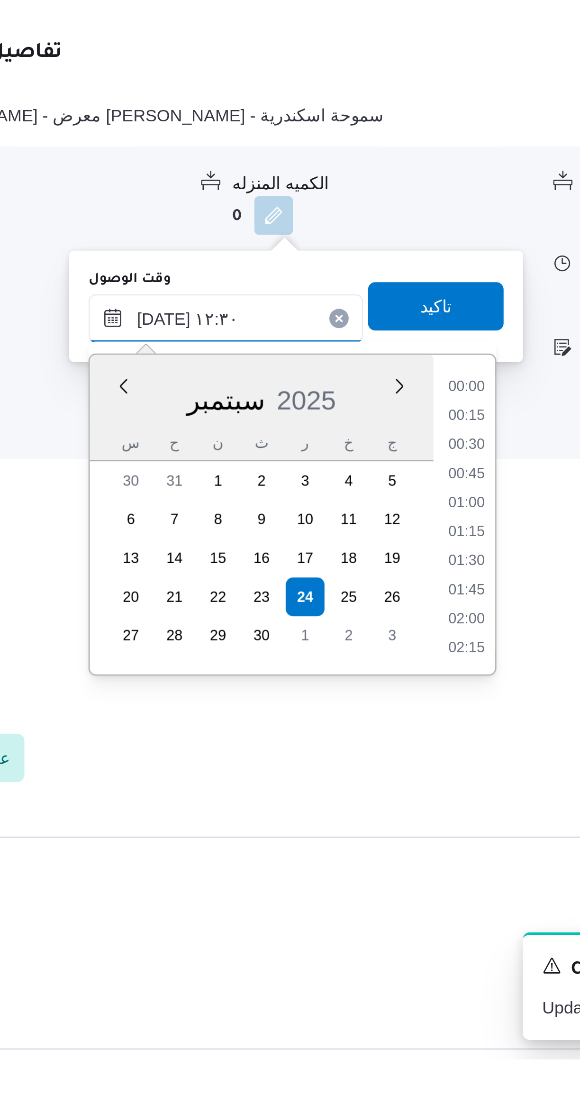
scroll to position [511, 0]
click at [322, 821] on input "[DATE] ١٢:٣٠" at bounding box center [305, 824] width 108 height 19
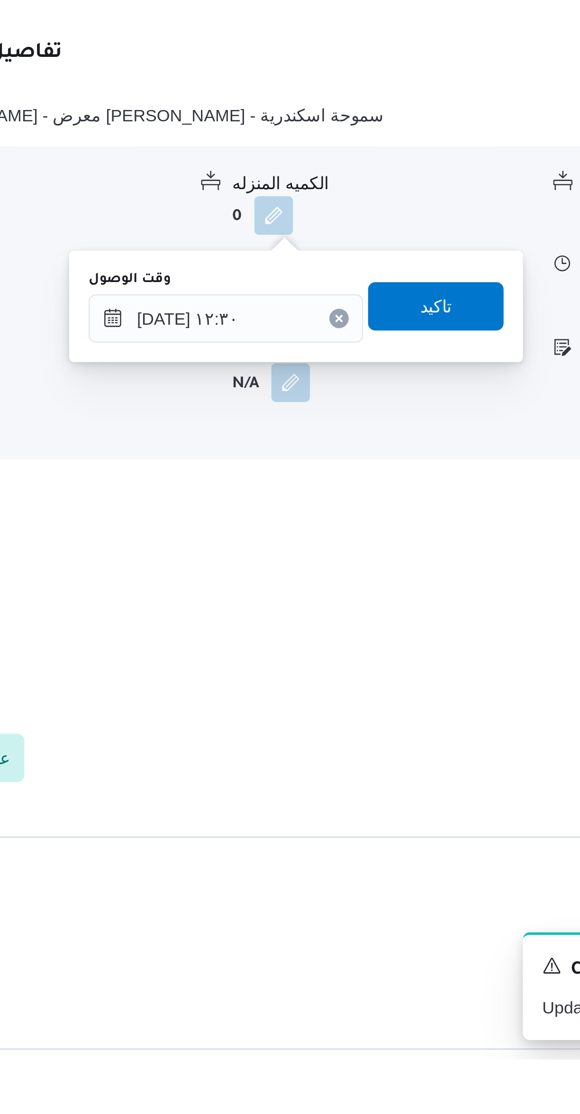
click at [385, 799] on div "وقت الوصول" at bounding box center [366, 804] width 119 height 10
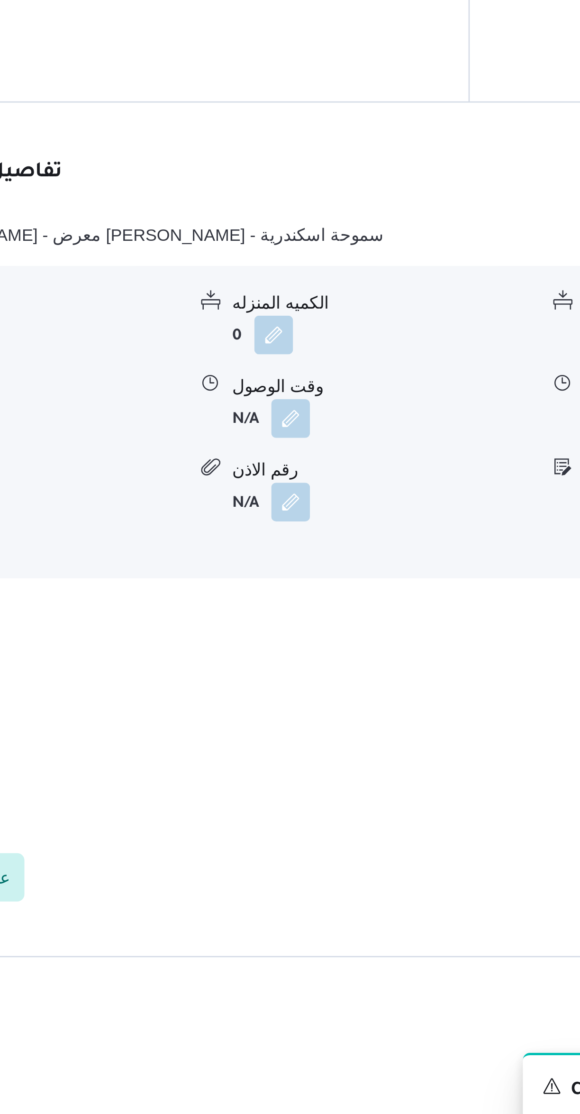
click at [332, 808] on button "button" at bounding box center [329, 815] width 15 height 15
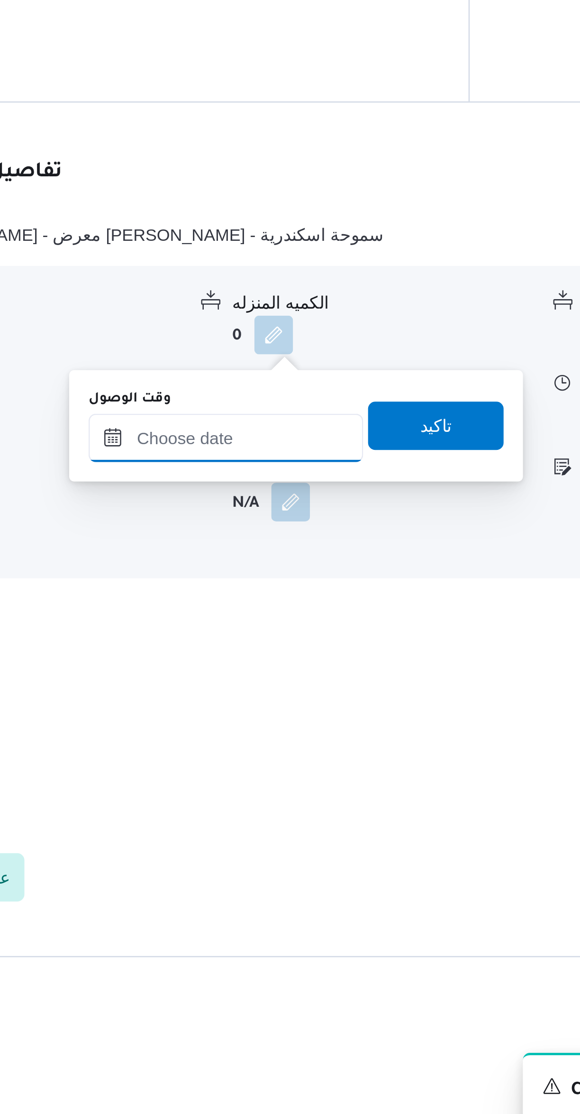
click at [315, 820] on input "وقت الوصول" at bounding box center [305, 823] width 108 height 19
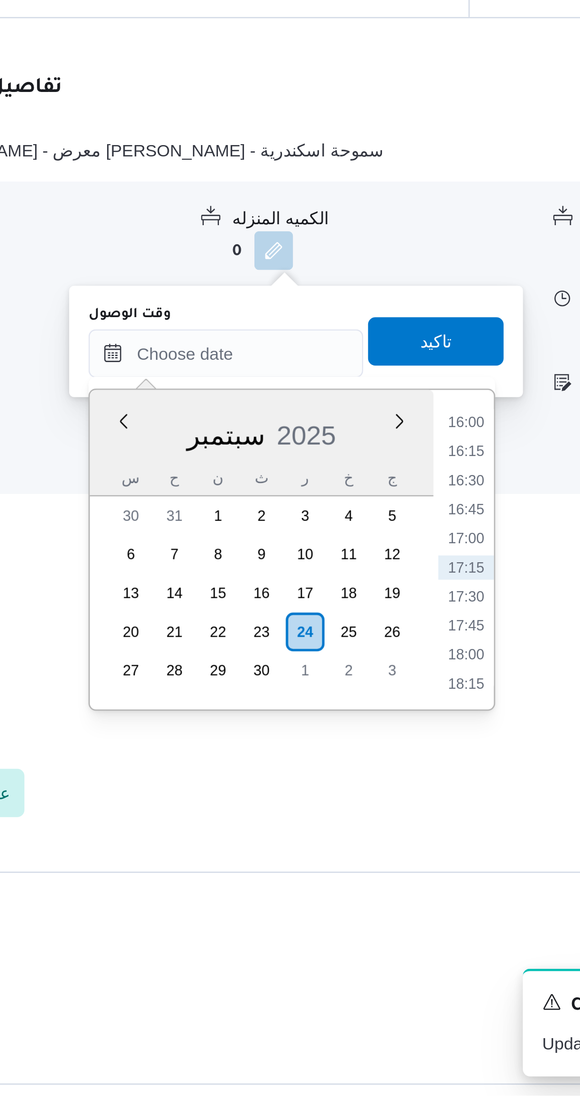
click at [400, 850] on li "16:00" at bounding box center [399, 850] width 22 height 9
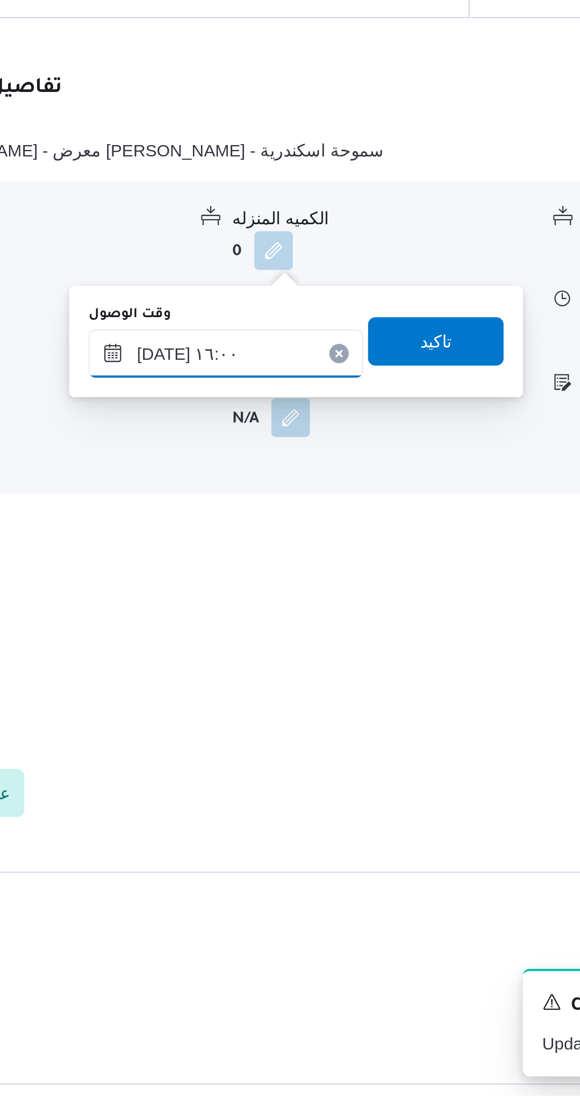
click at [308, 822] on input "[DATE] ١٦:٠٠" at bounding box center [305, 823] width 108 height 19
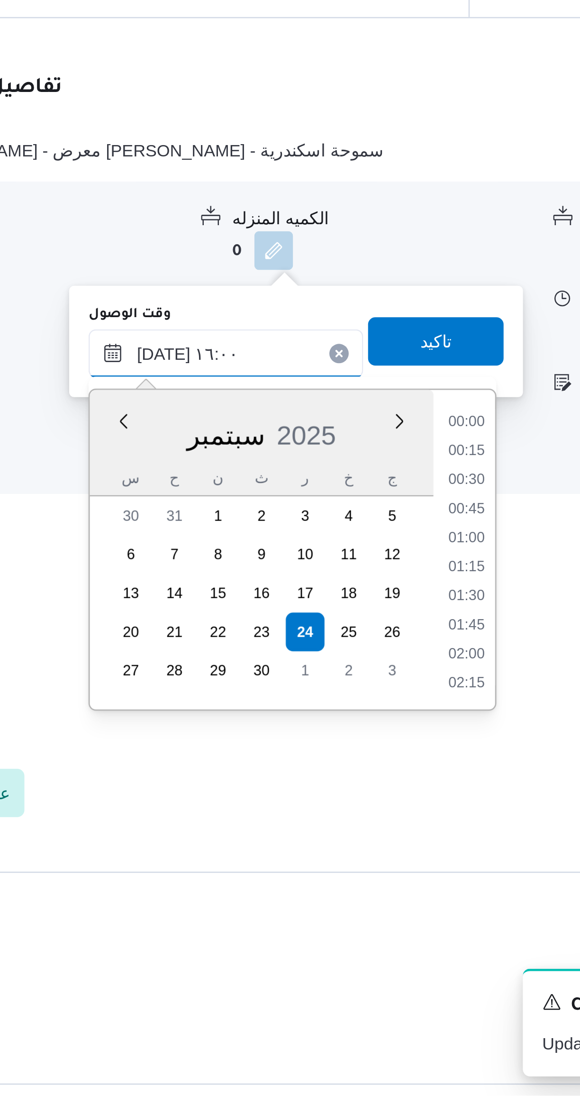
scroll to position [670, 0]
click at [402, 853] on li "14:45" at bounding box center [399, 850] width 22 height 9
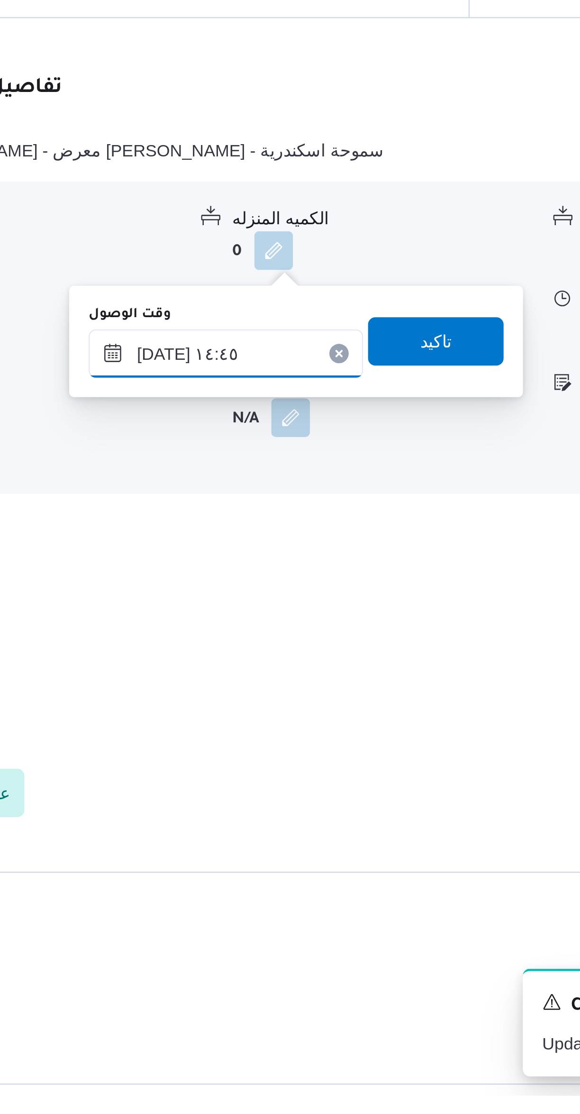
click at [319, 824] on input "[DATE] ١٤:٤٥" at bounding box center [305, 823] width 108 height 19
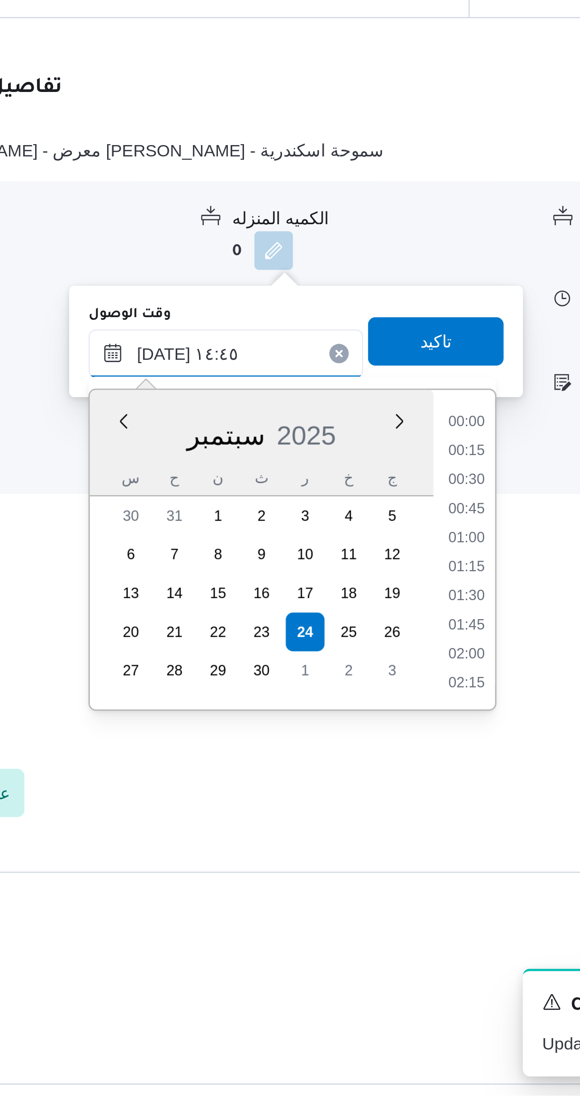
scroll to position [614, 0]
click at [404, 852] on li "13:30" at bounding box center [399, 850] width 22 height 9
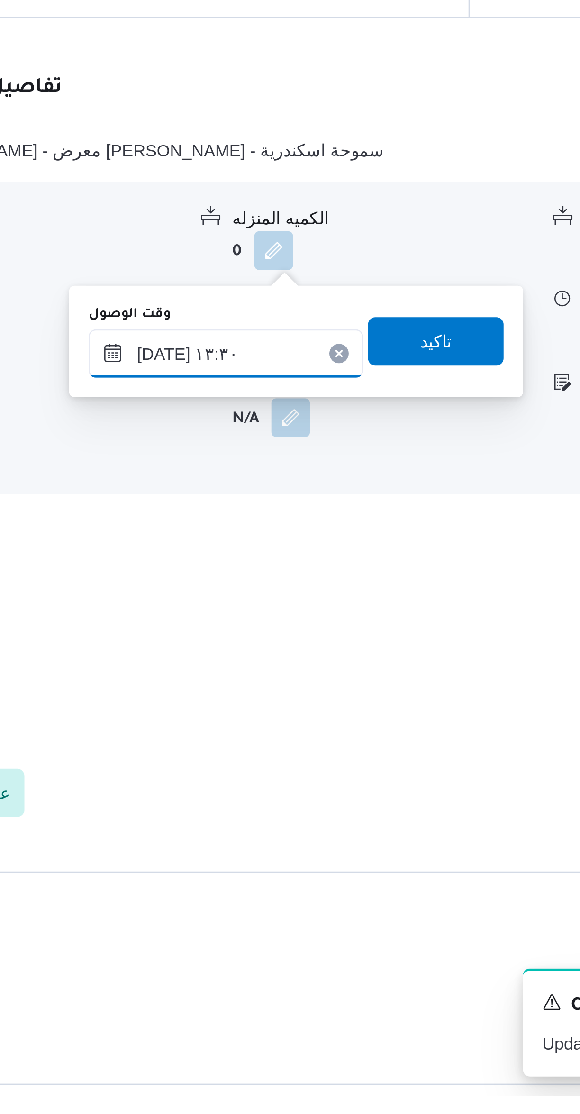
click at [312, 822] on input "[DATE] ١٣:٣٠" at bounding box center [305, 823] width 108 height 19
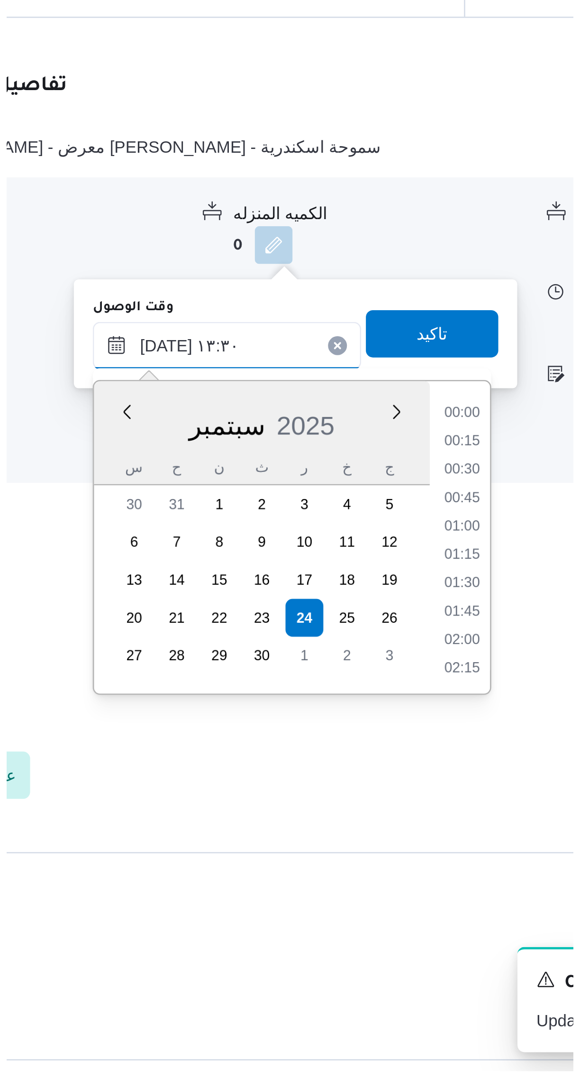
scroll to position [557, 0]
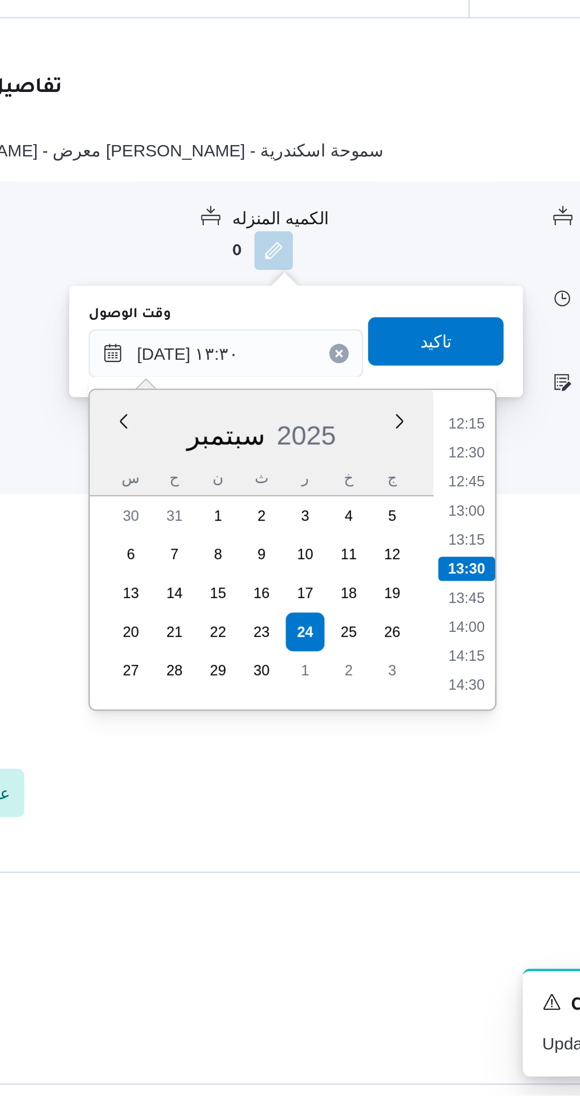
click at [396, 863] on li "12:30" at bounding box center [399, 862] width 22 height 9
type input "[DATE] ١٢:٣٠"
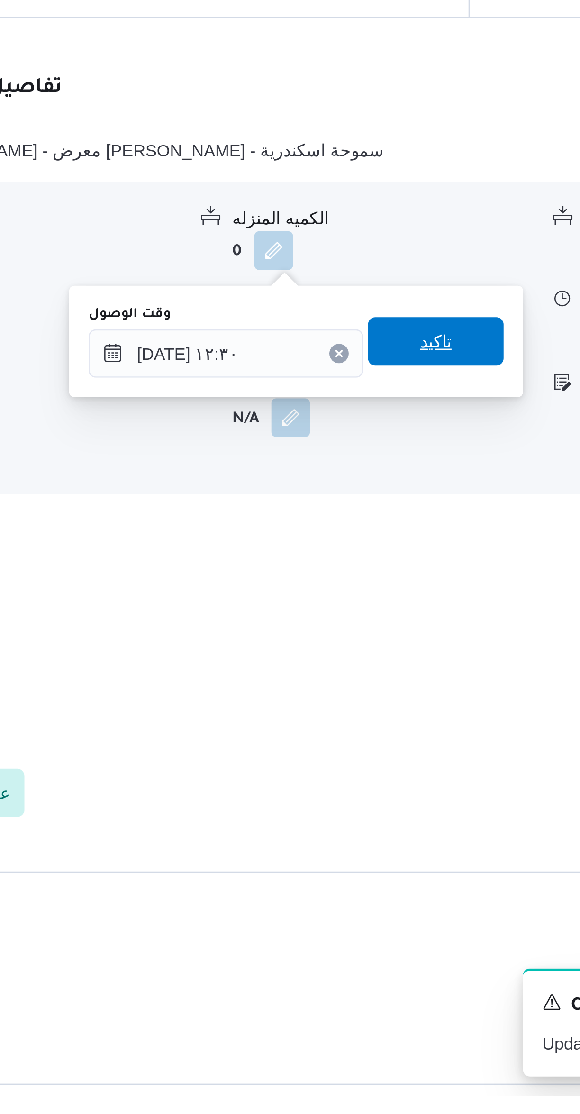
click at [394, 825] on span "تاكيد" at bounding box center [386, 818] width 53 height 19
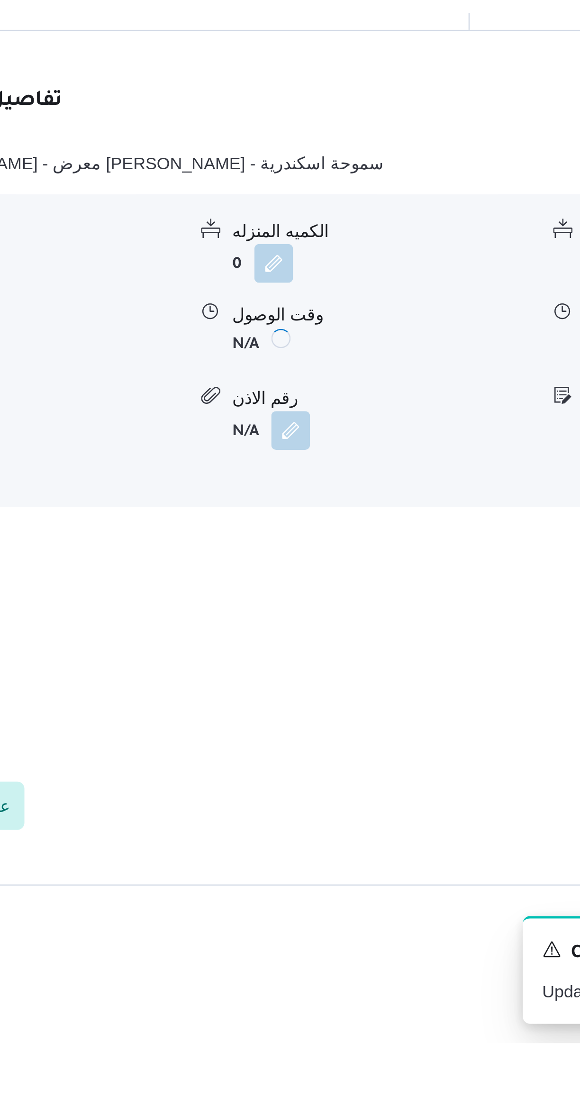
scroll to position [228, 0]
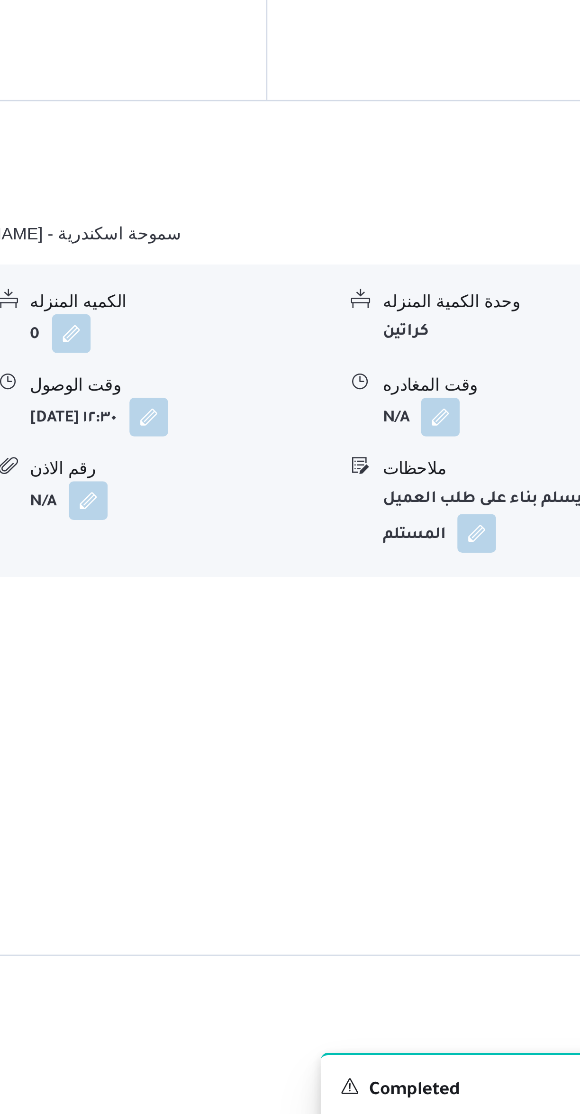
click at [469, 808] on button "button" at bounding box center [467, 815] width 15 height 15
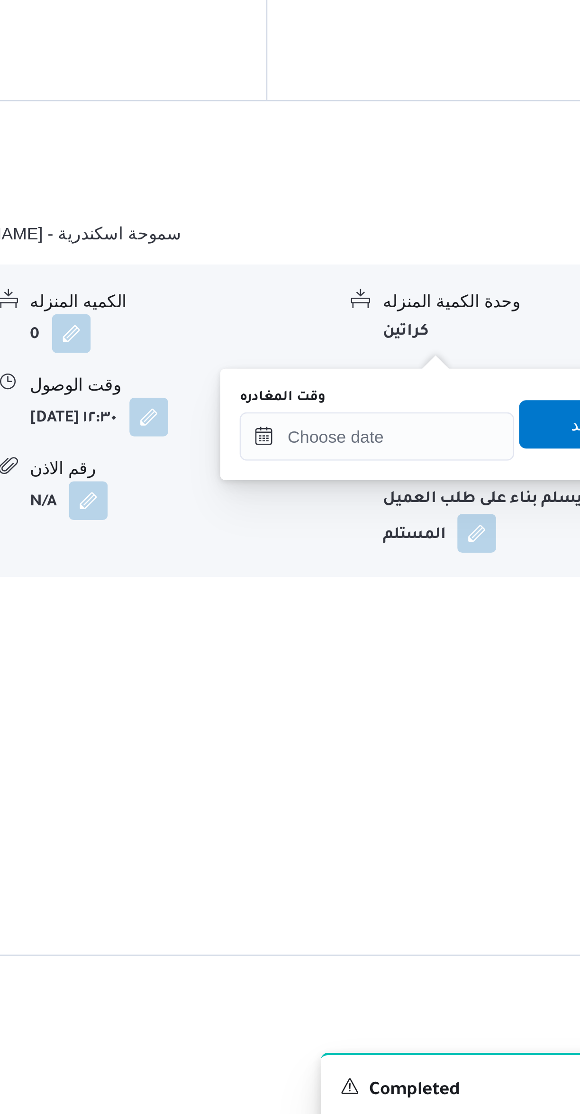
click at [440, 834] on div "You are in a dialog. To close this dialog, hit escape. وقت المغادره تاكيد" at bounding box center [471, 819] width 178 height 44
click at [441, 820] on input "وقت المغادره" at bounding box center [443, 823] width 108 height 19
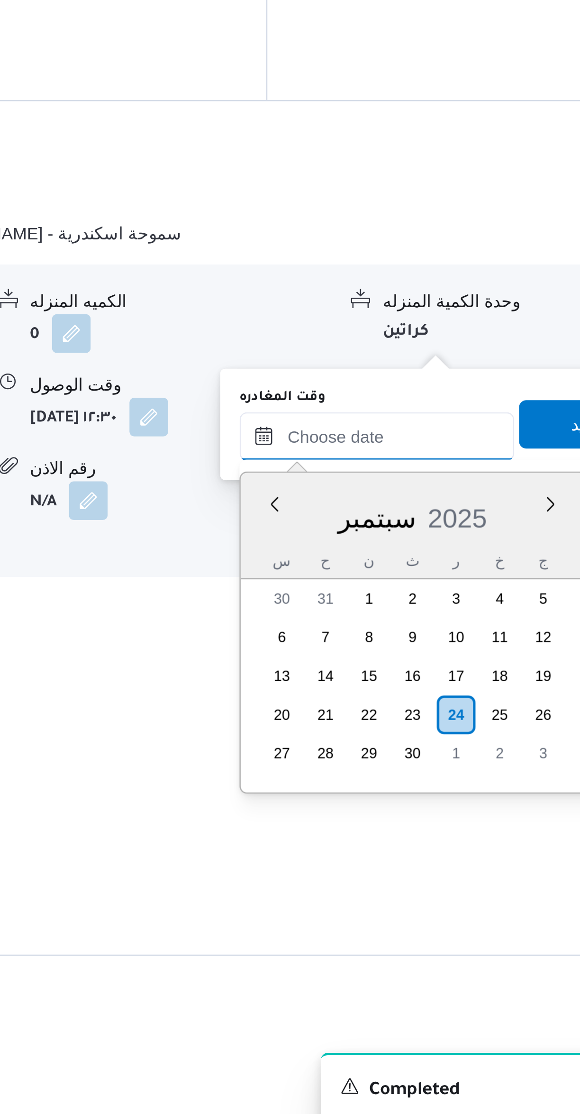
scroll to position [728, 0]
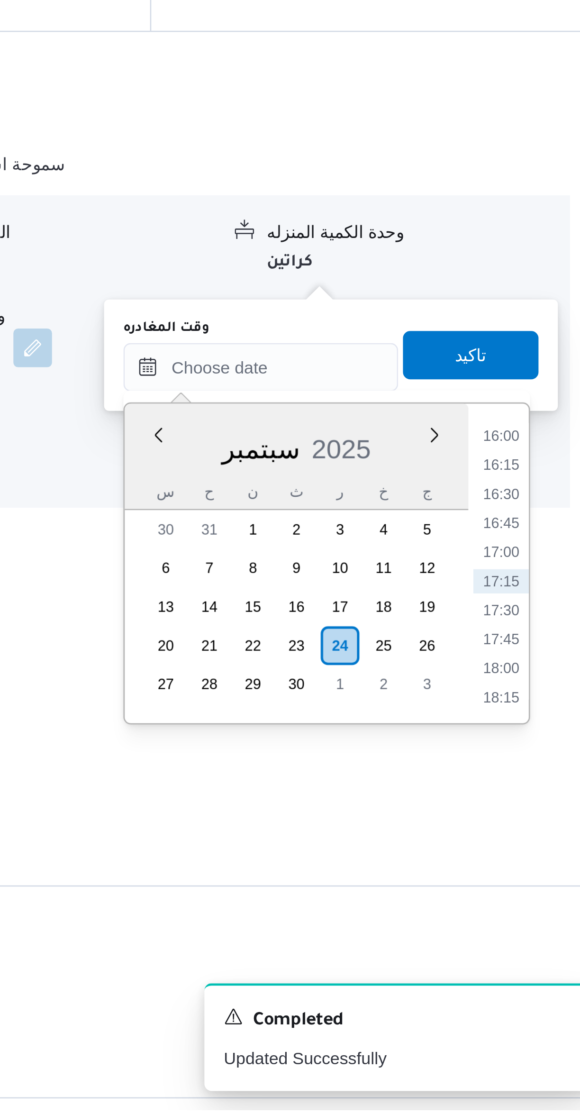
click at [535, 850] on li "16:00" at bounding box center [537, 849] width 22 height 9
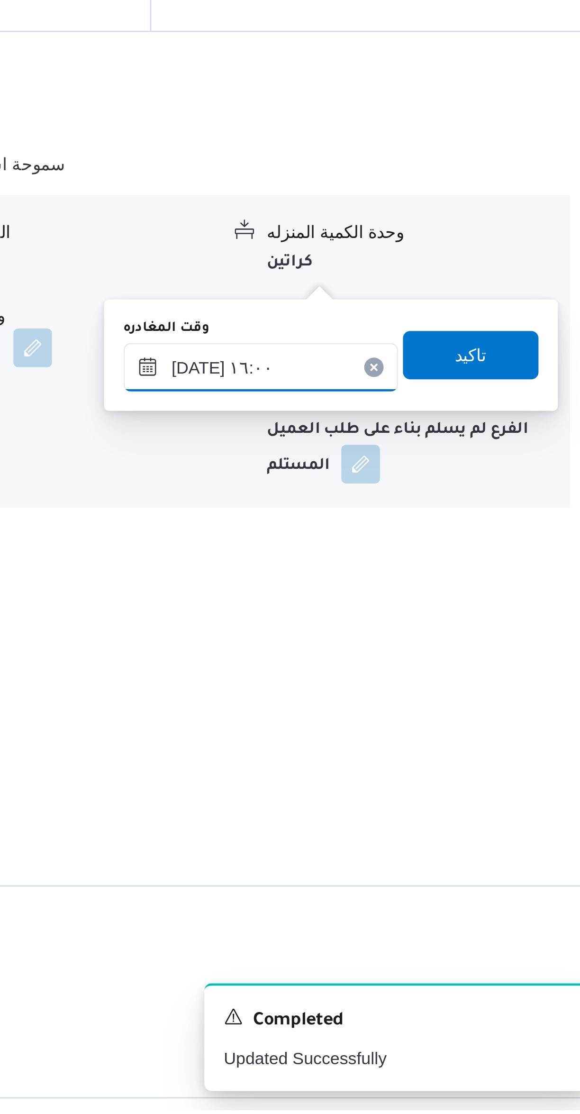
click at [440, 822] on input "[DATE] ١٦:٠٠" at bounding box center [443, 823] width 108 height 19
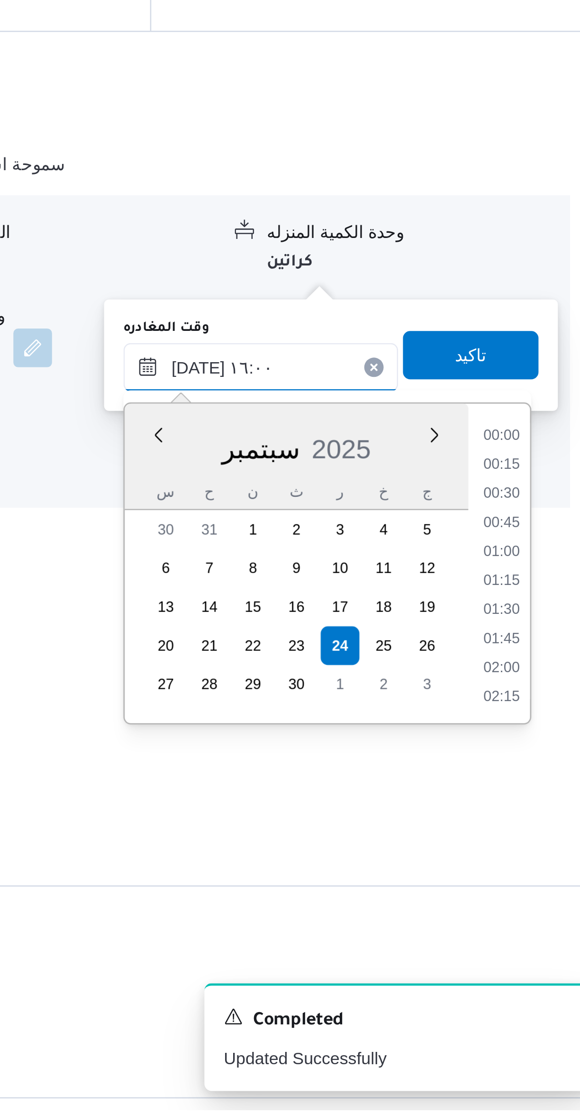
scroll to position [670, 0]
click at [532, 852] on li "14:45" at bounding box center [537, 850] width 22 height 9
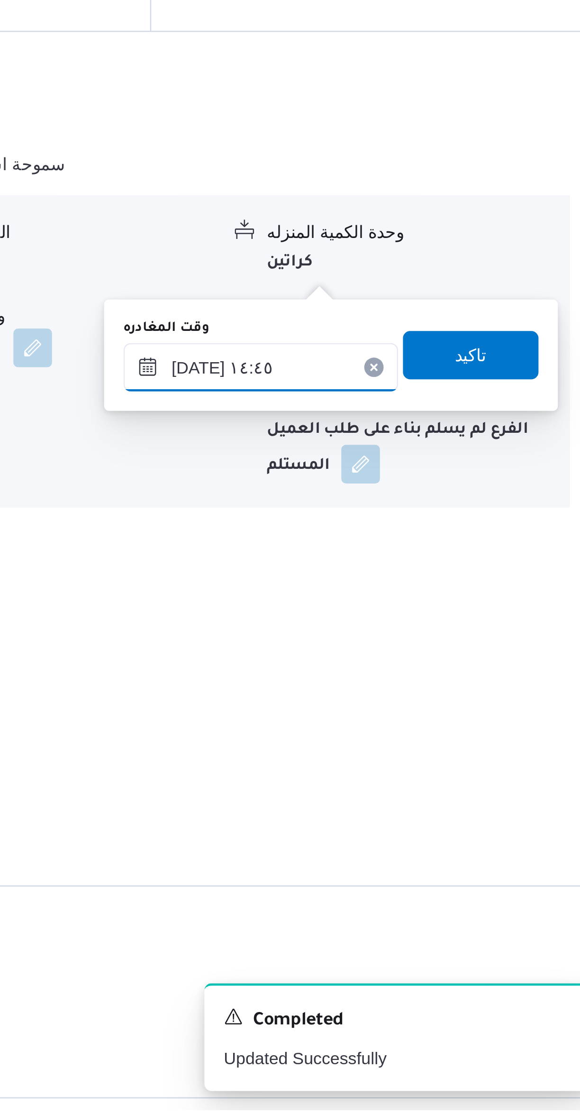
click at [443, 824] on input "[DATE] ١٤:٤٥" at bounding box center [443, 823] width 108 height 19
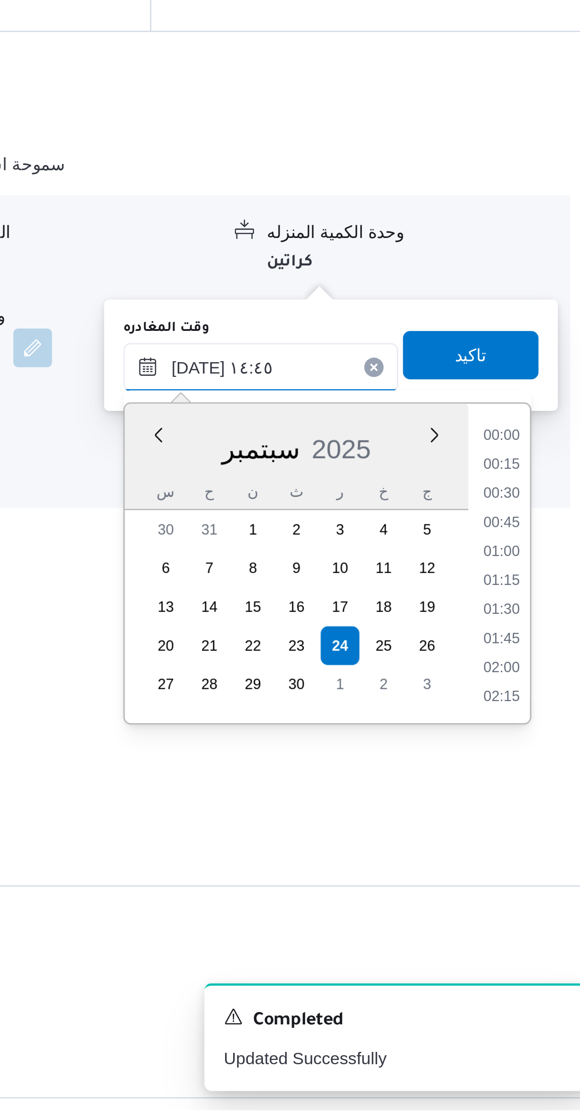
scroll to position [614, 0]
click at [542, 853] on li "13:30" at bounding box center [537, 850] width 22 height 9
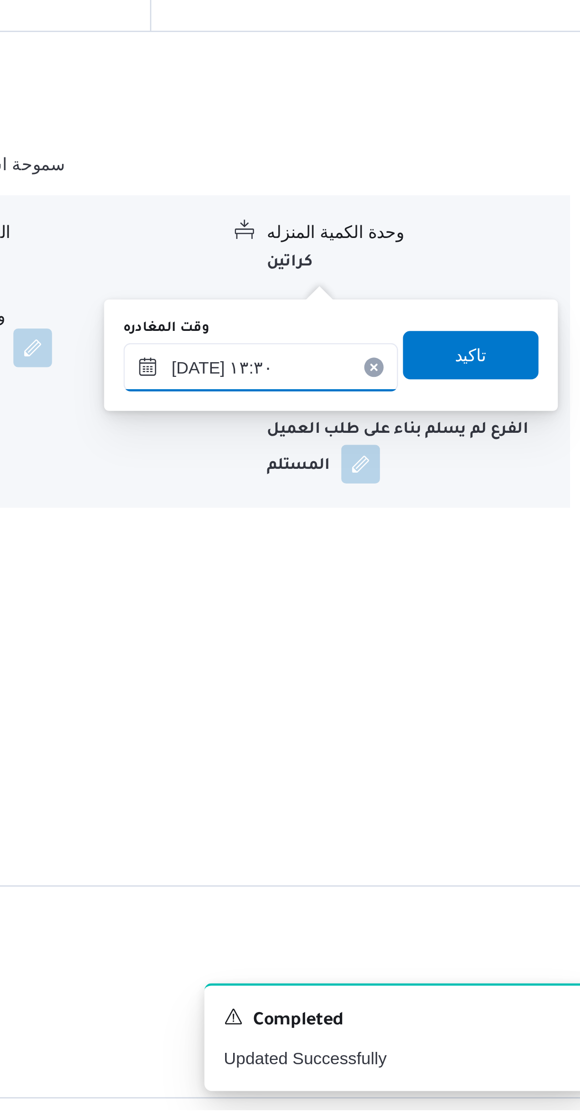
click at [454, 825] on input "[DATE] ١٣:٣٠" at bounding box center [443, 823] width 108 height 19
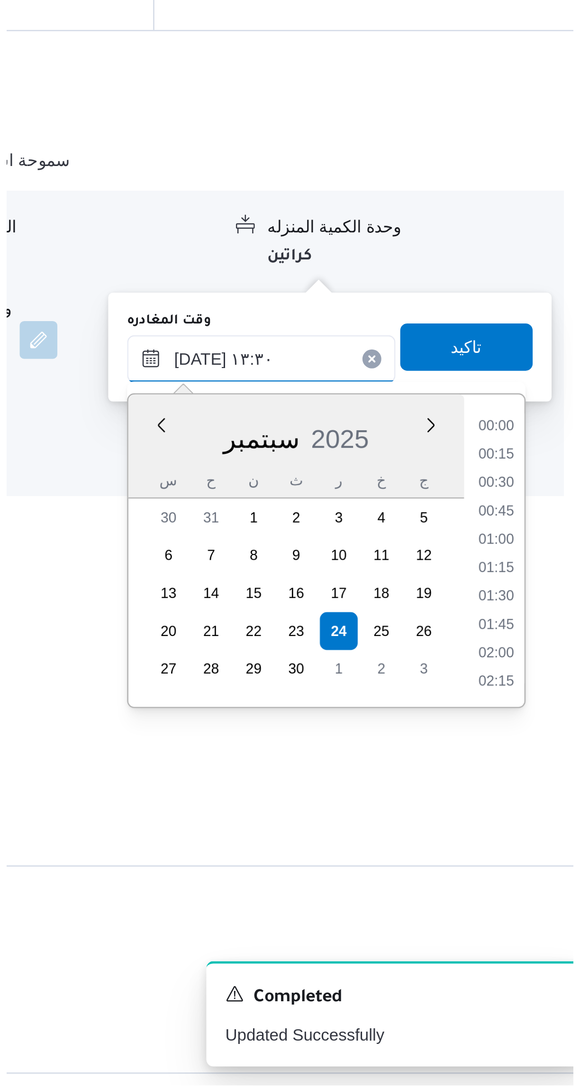
scroll to position [557, 0]
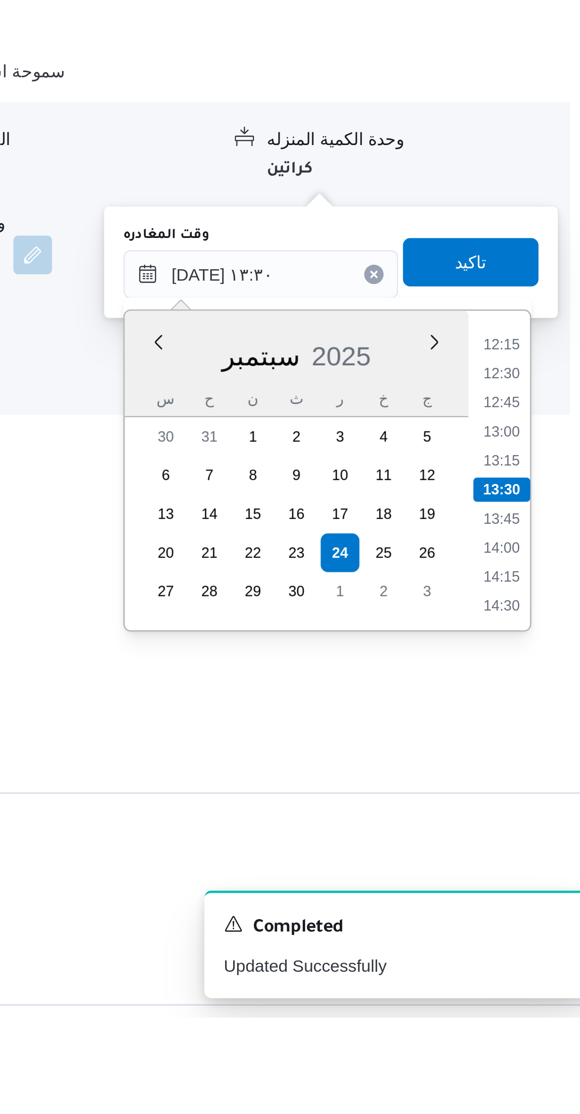
click at [541, 884] on li "13:00" at bounding box center [537, 884] width 22 height 9
type input "[DATE] ١٣:٠٠"
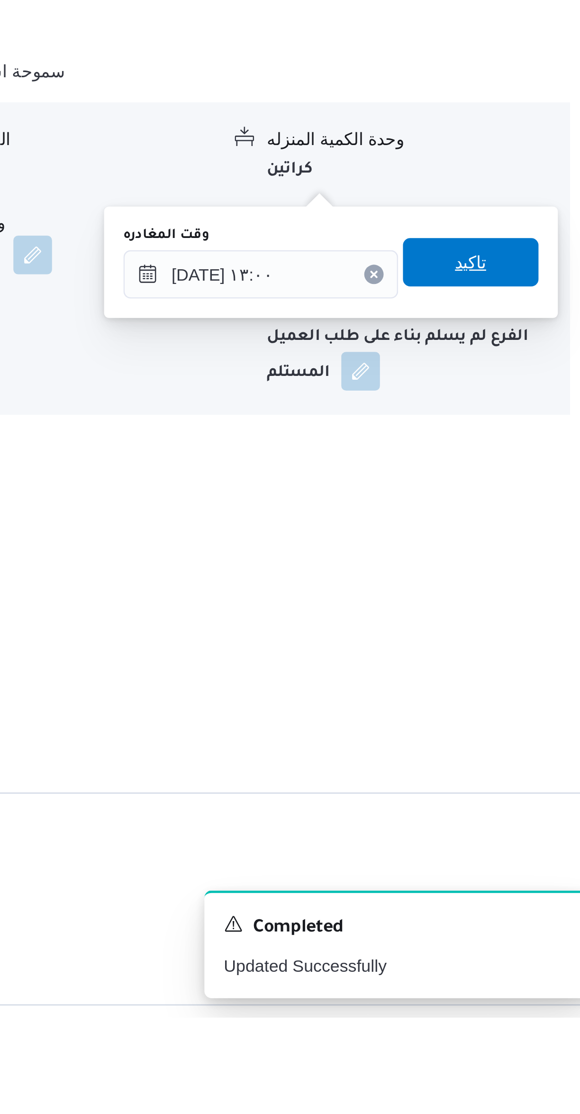
click at [534, 820] on span "تاكيد" at bounding box center [525, 818] width 53 height 19
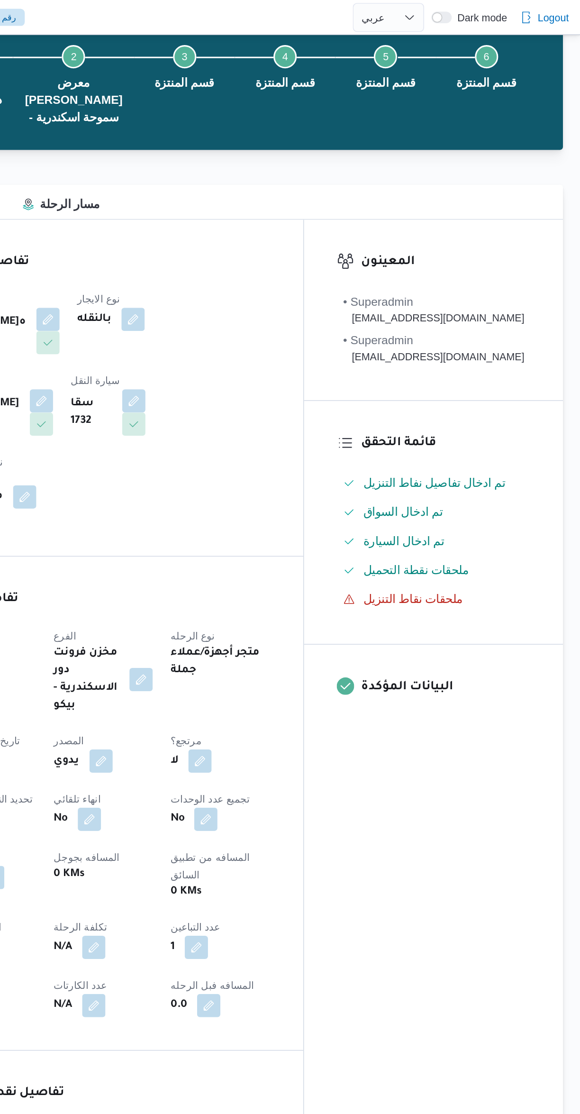
scroll to position [0, 0]
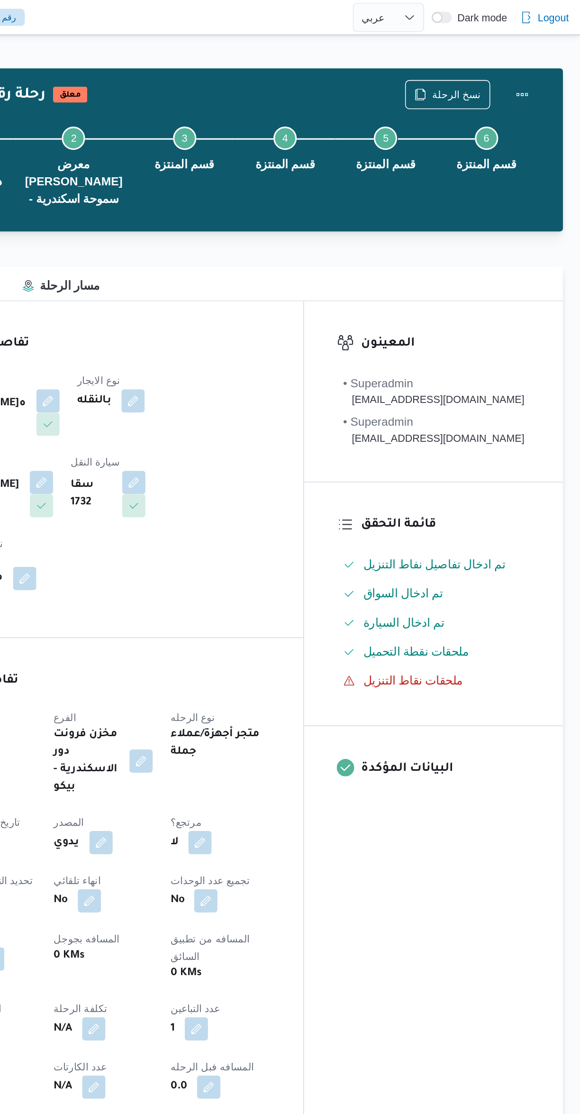
select select "ar"
